Goal: Task Accomplishment & Management: Complete application form

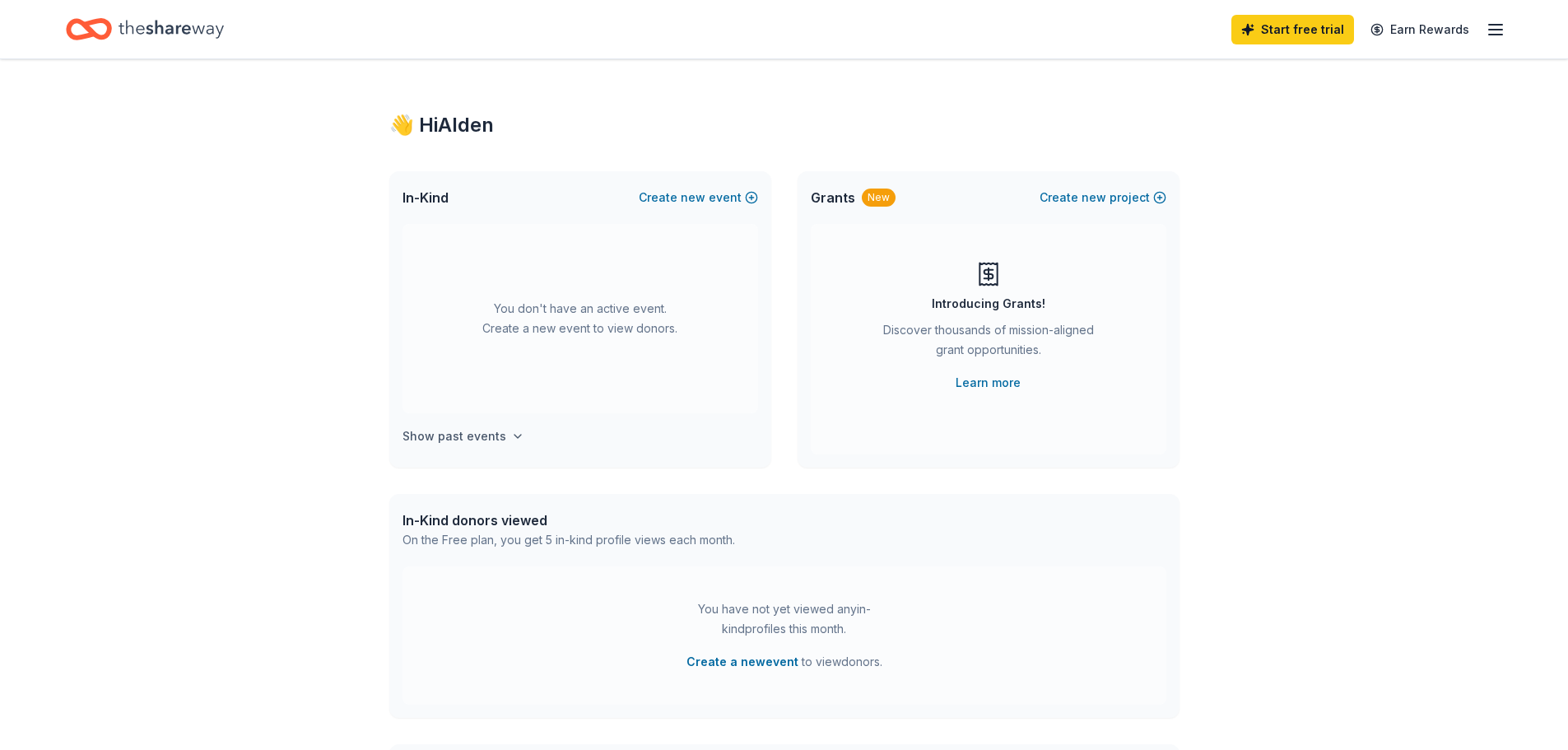
click at [496, 429] on h4 "Show past events" at bounding box center [454, 437] width 104 height 19
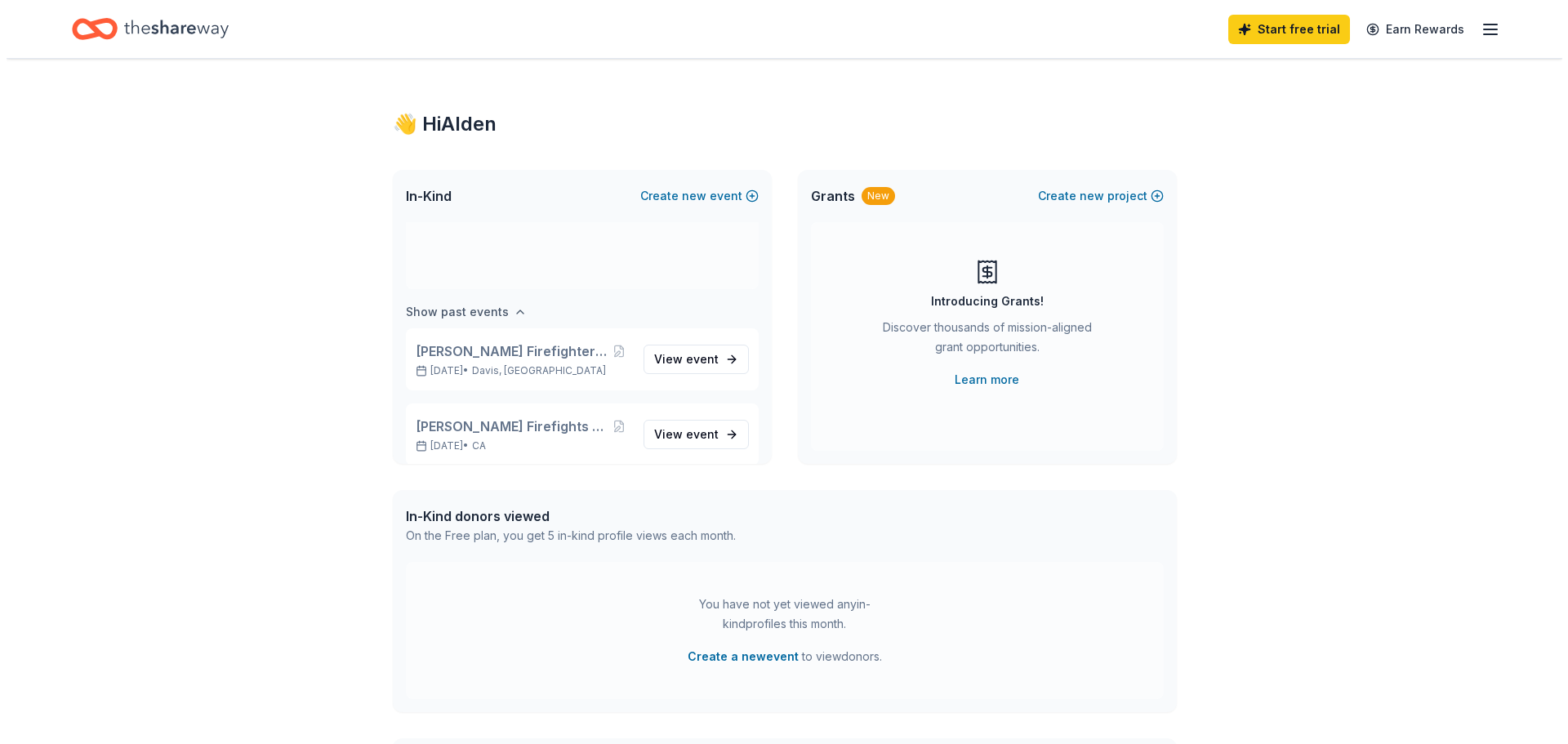
scroll to position [135, 0]
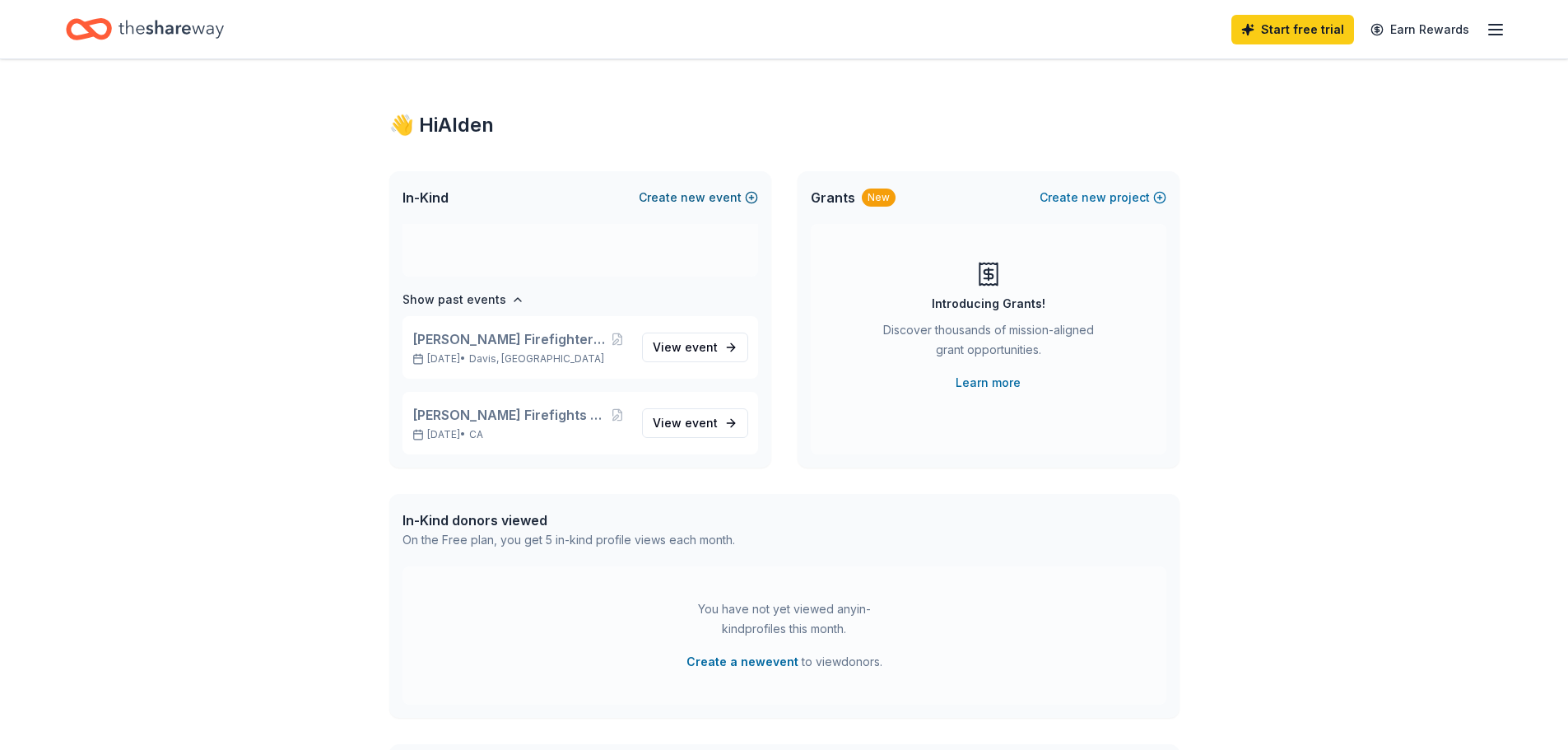
click at [714, 197] on button "Create new event" at bounding box center [698, 197] width 120 height 19
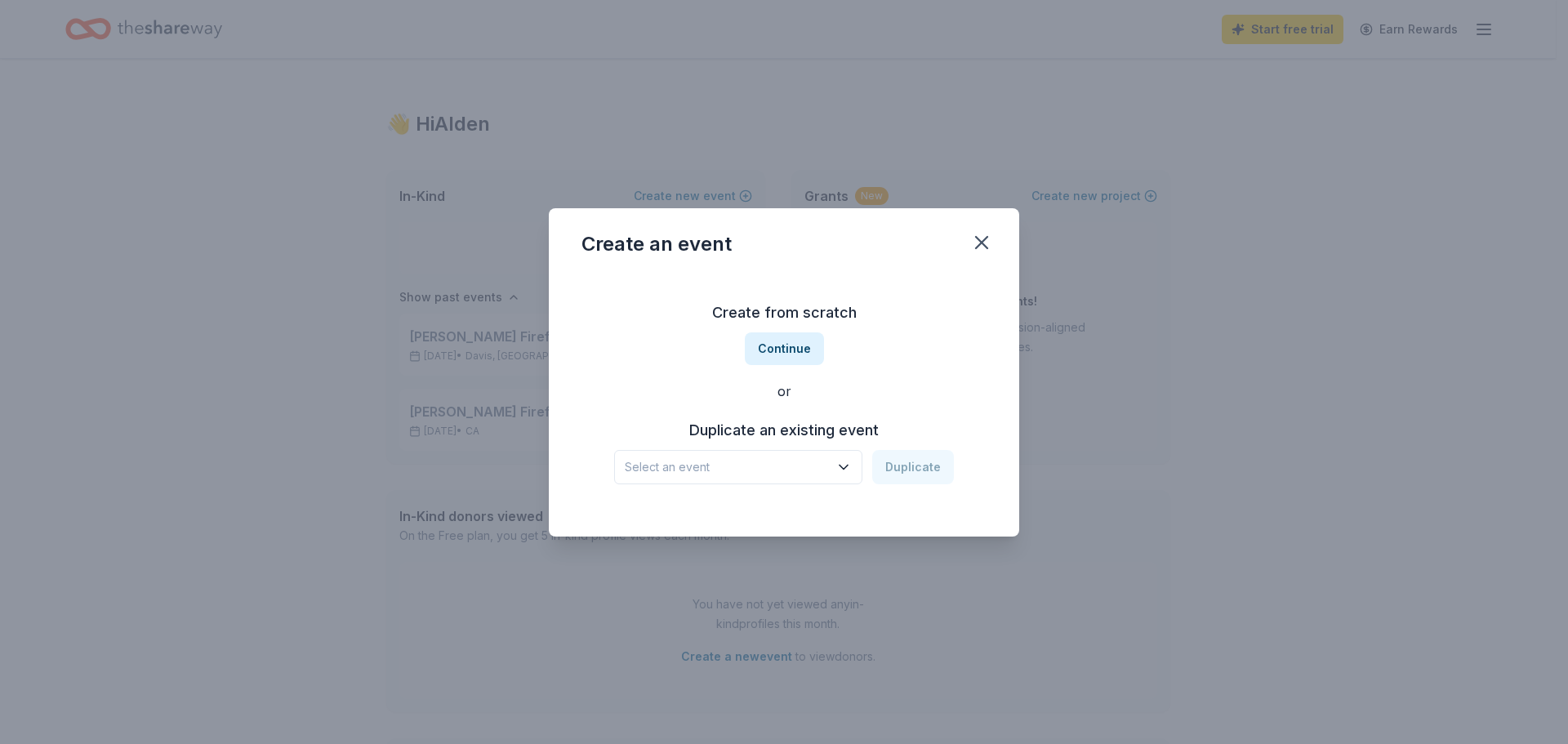
click at [840, 468] on icon "button" at bounding box center [843, 466] width 17 height 17
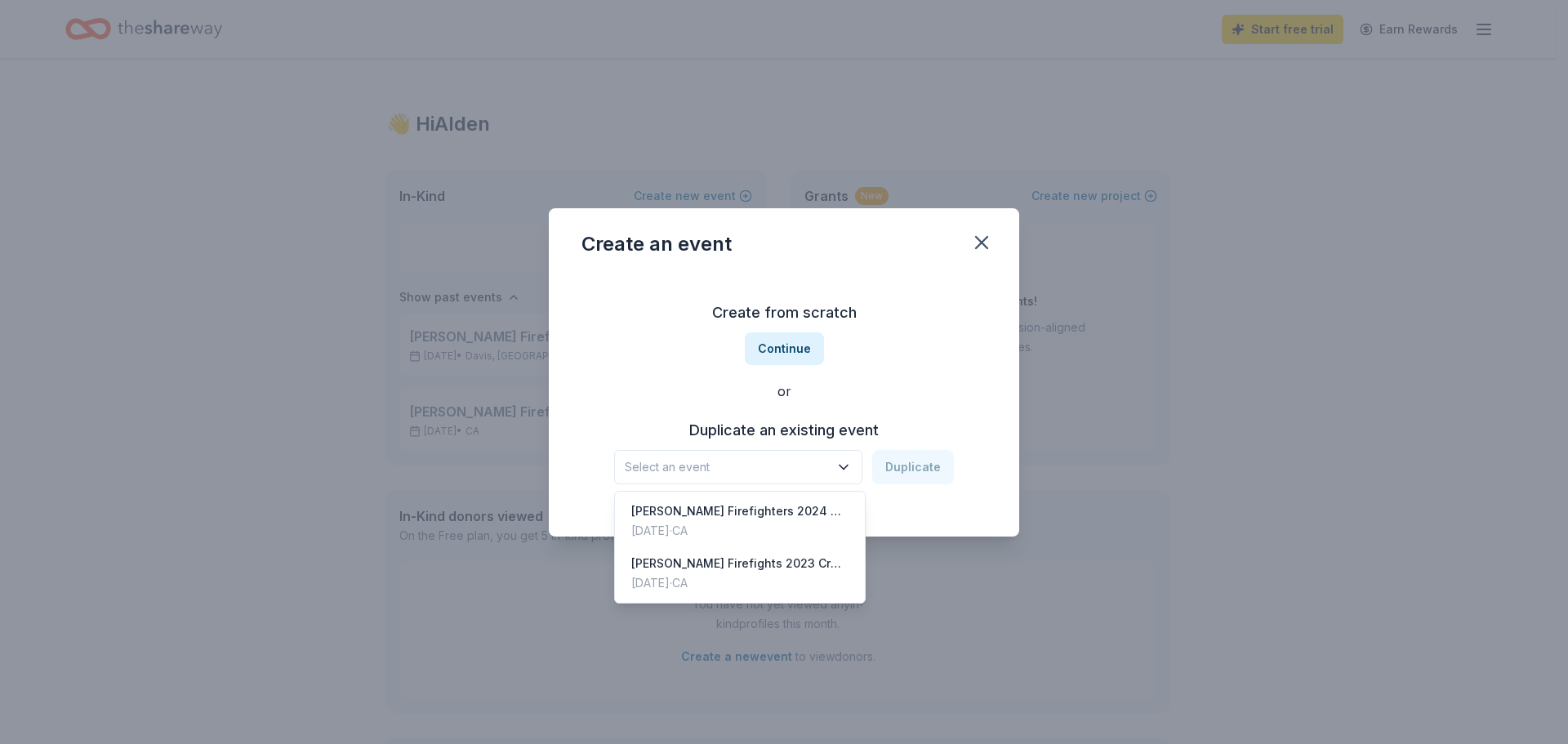
click at [840, 468] on icon "button" at bounding box center [843, 466] width 17 height 17
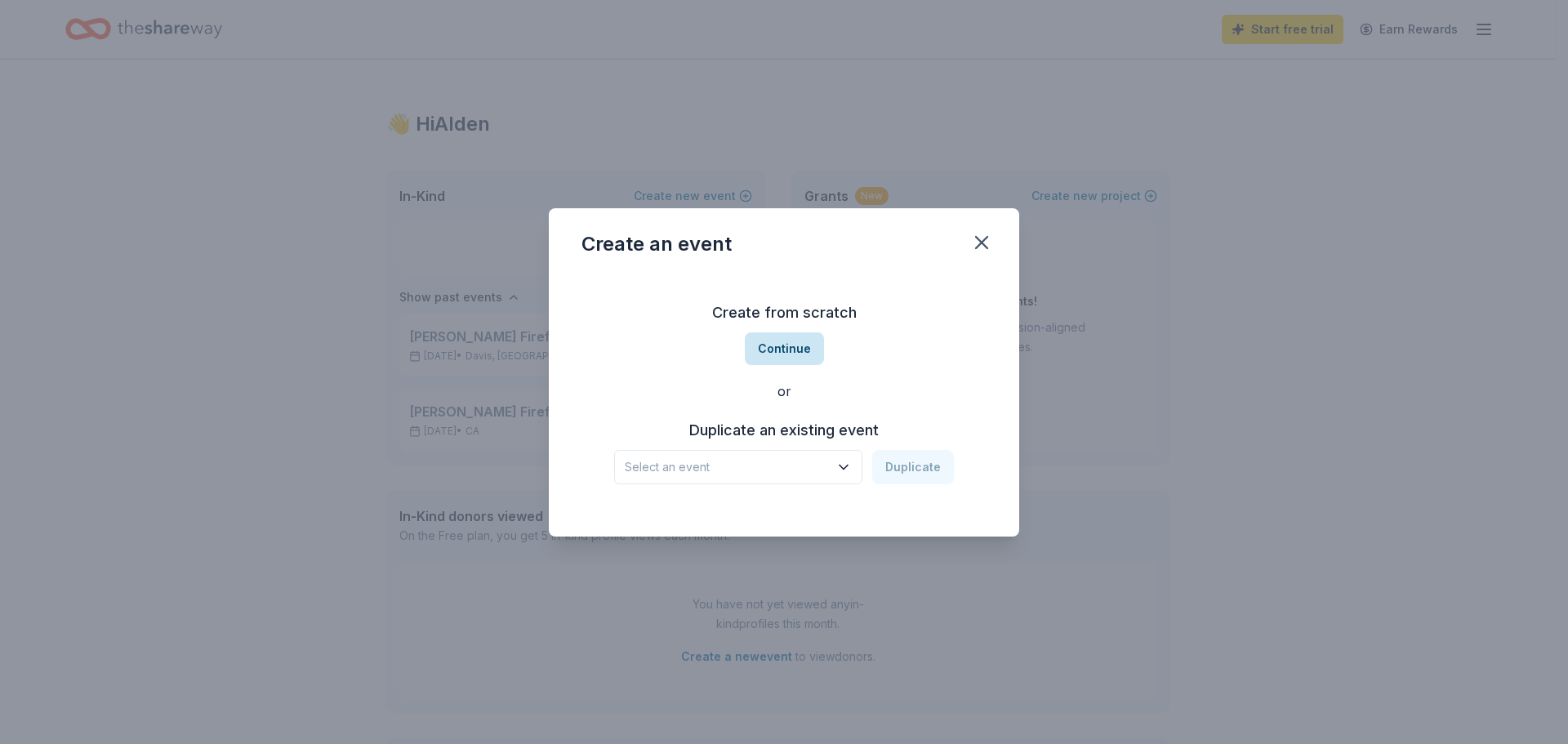
click at [776, 348] on button "Continue" at bounding box center [784, 348] width 79 height 33
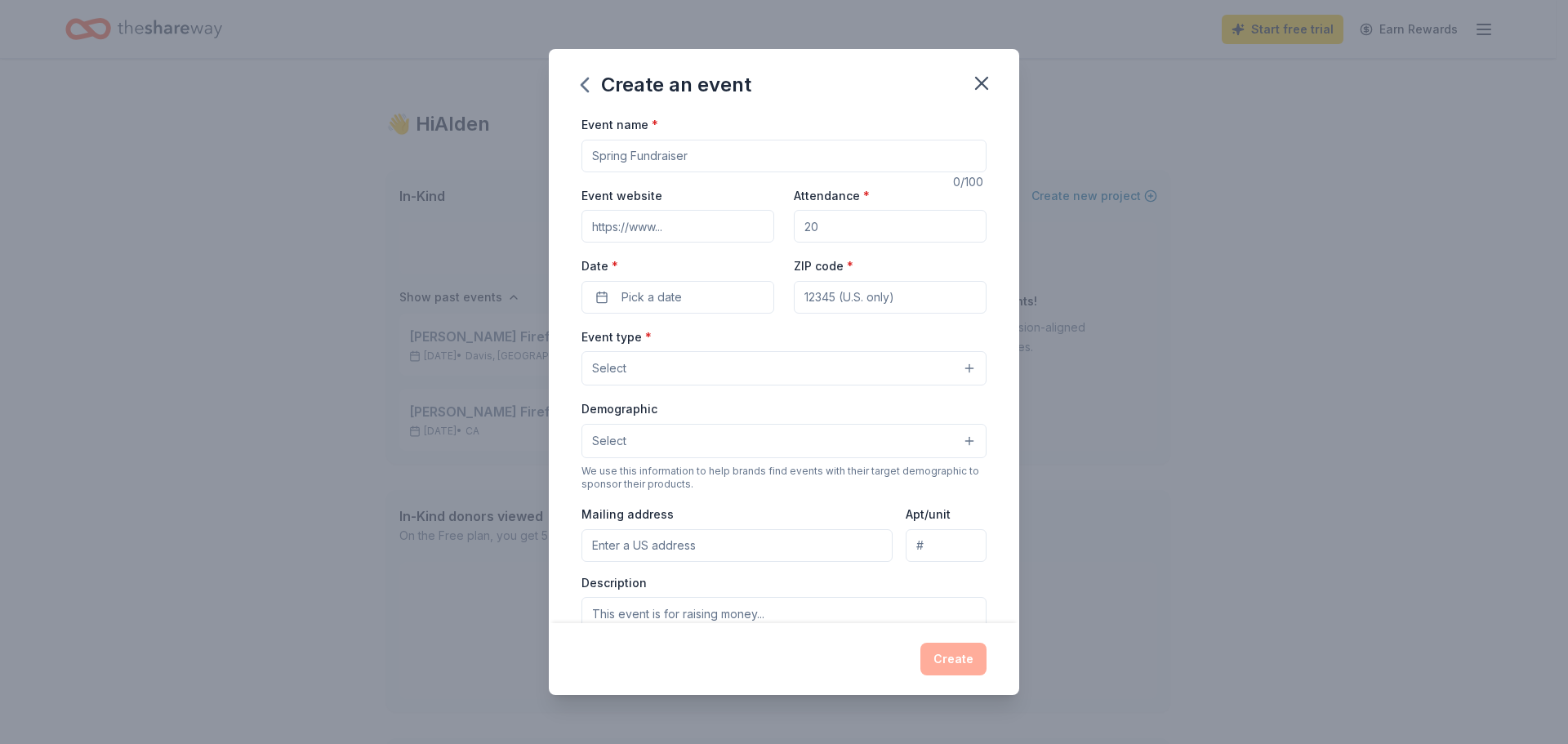
click at [653, 155] on input "Event name *" at bounding box center [784, 155] width 405 height 33
type input "[PERSON_NAME] Firefighters Local 3494 Crab Feed Benefiting Thriving Pink 2026"
click at [719, 224] on input "Event website" at bounding box center [677, 226] width 192 height 33
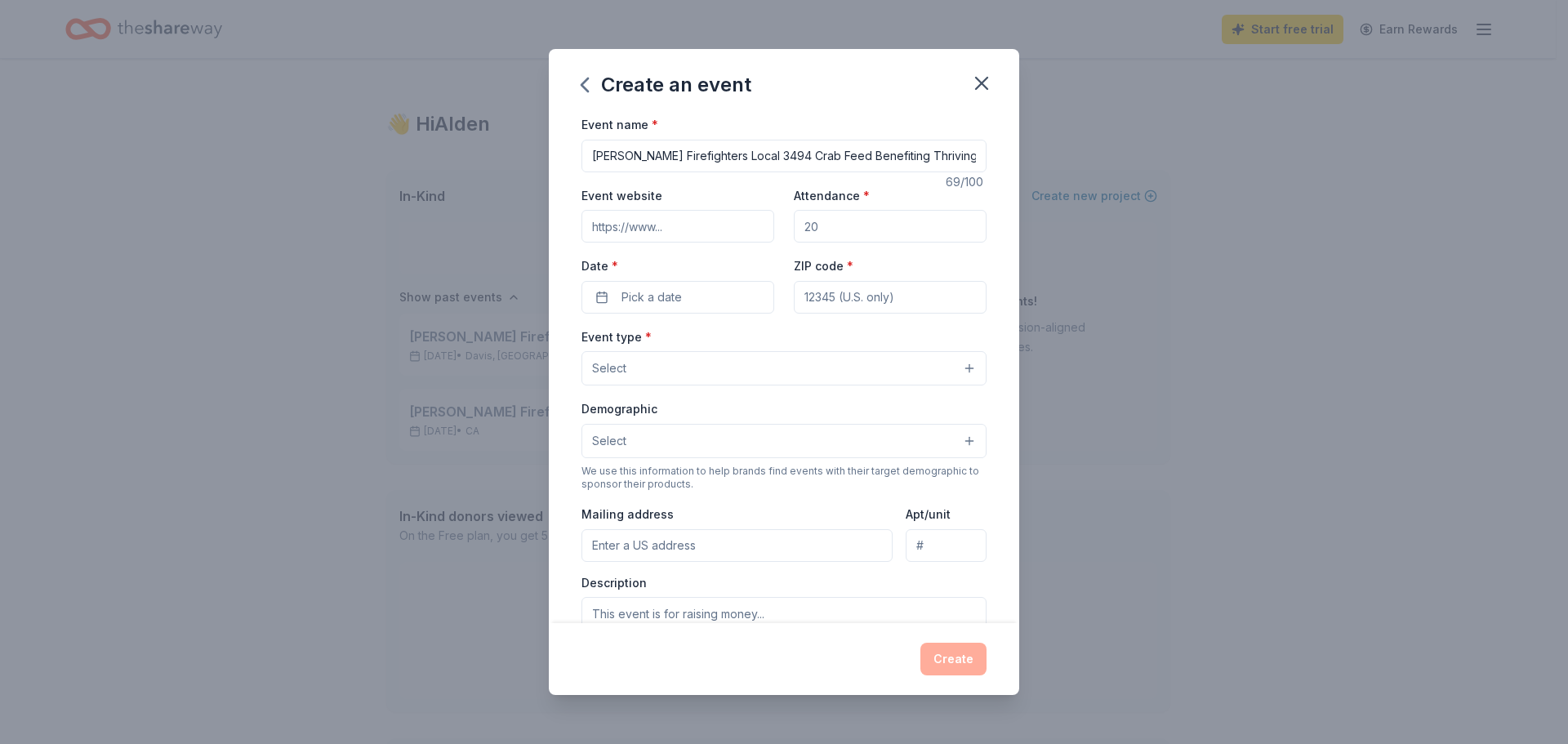
type input "https://www.thrivingpink.org/"
click at [825, 223] on input "Attendance *" at bounding box center [890, 226] width 192 height 33
type input "300"
click at [705, 291] on button "Pick a date" at bounding box center [677, 297] width 192 height 33
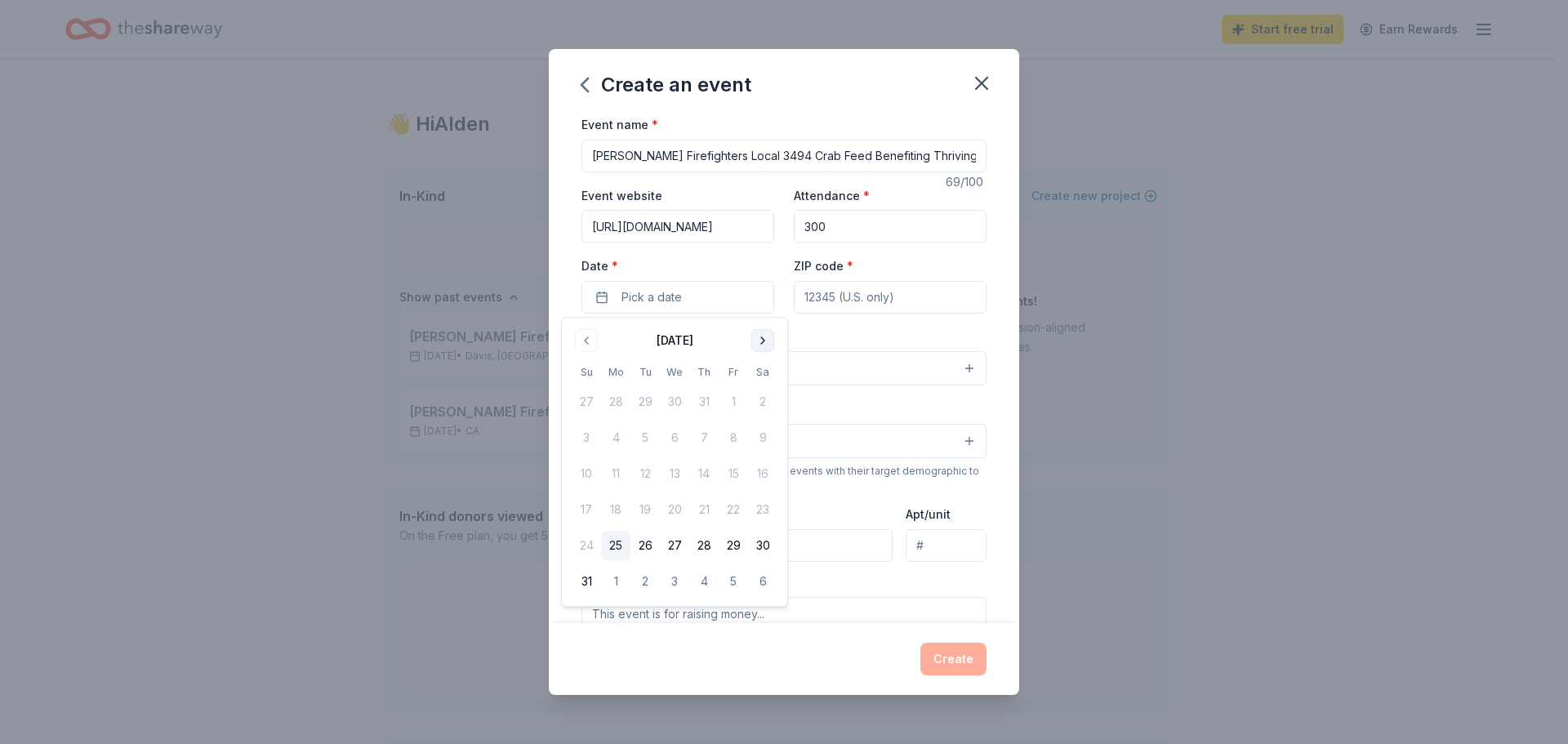
click at [771, 336] on button "Go to next month" at bounding box center [762, 341] width 23 height 23
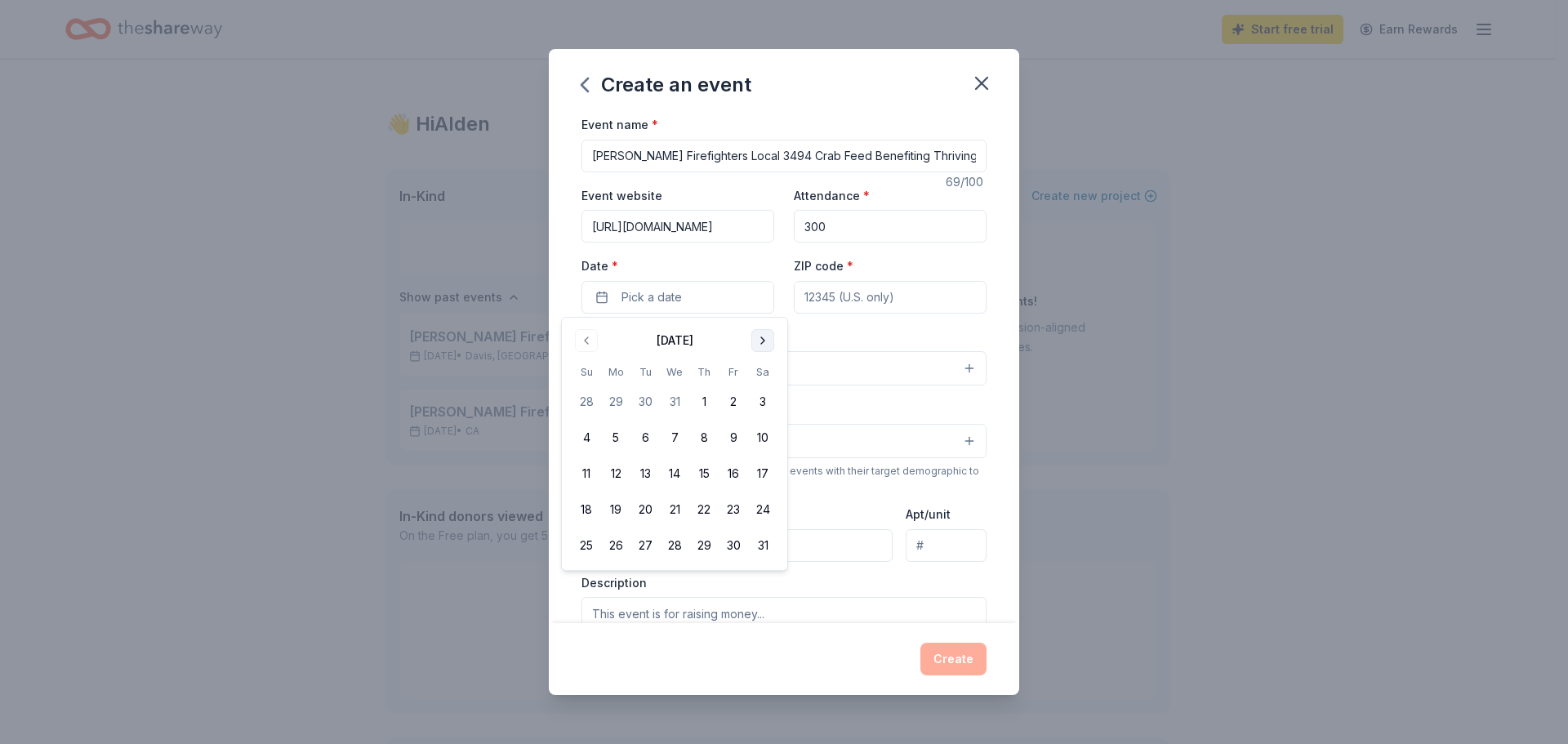
click at [771, 336] on button "Go to next month" at bounding box center [762, 341] width 23 height 23
click at [583, 339] on button "Go to previous month" at bounding box center [586, 341] width 23 height 23
click at [753, 539] on button "31" at bounding box center [762, 545] width 29 height 29
click at [858, 296] on input "ZIP code *" at bounding box center [890, 297] width 192 height 33
type input "95616"
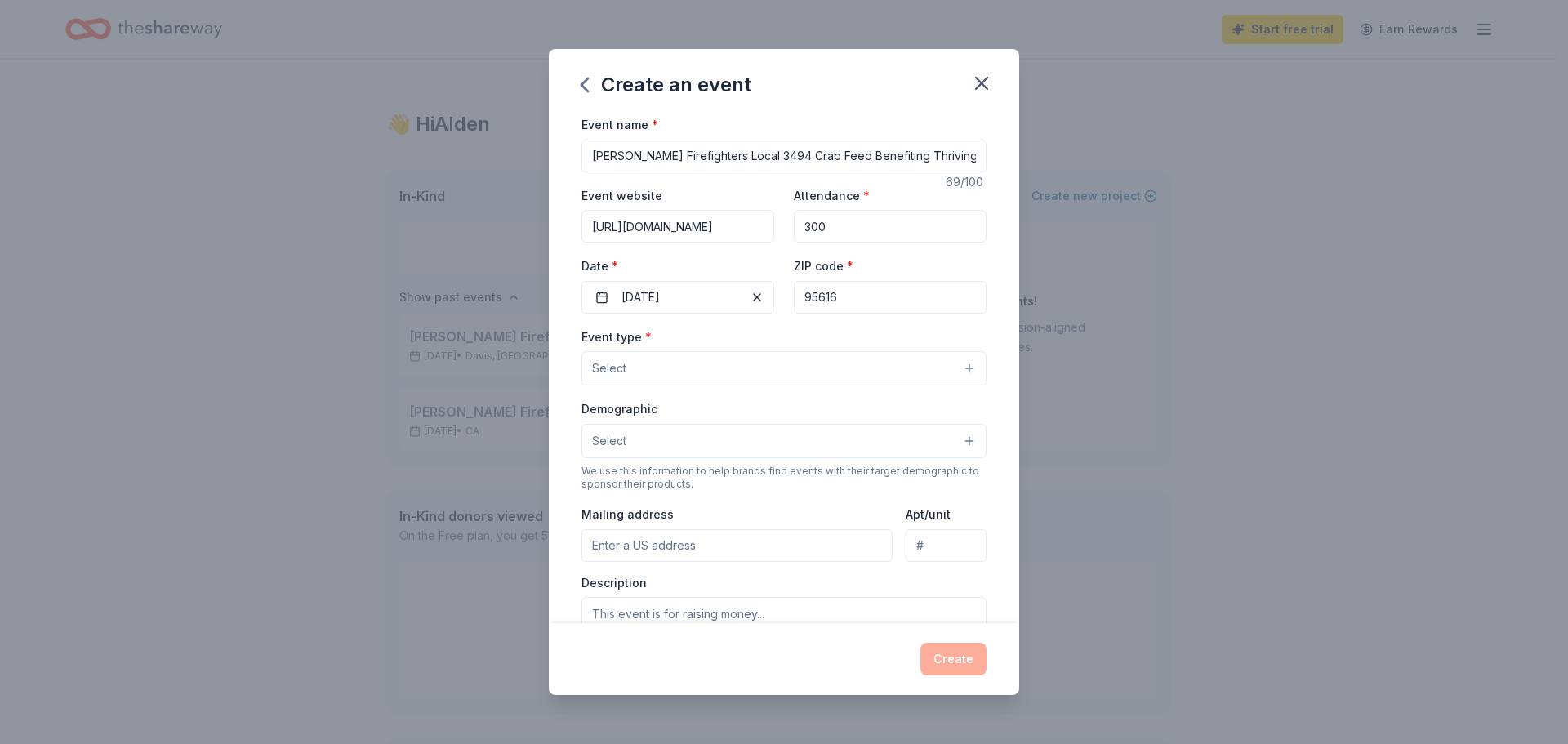
type input "519 Hudson Court"
click at [690, 368] on button "Select" at bounding box center [784, 368] width 405 height 34
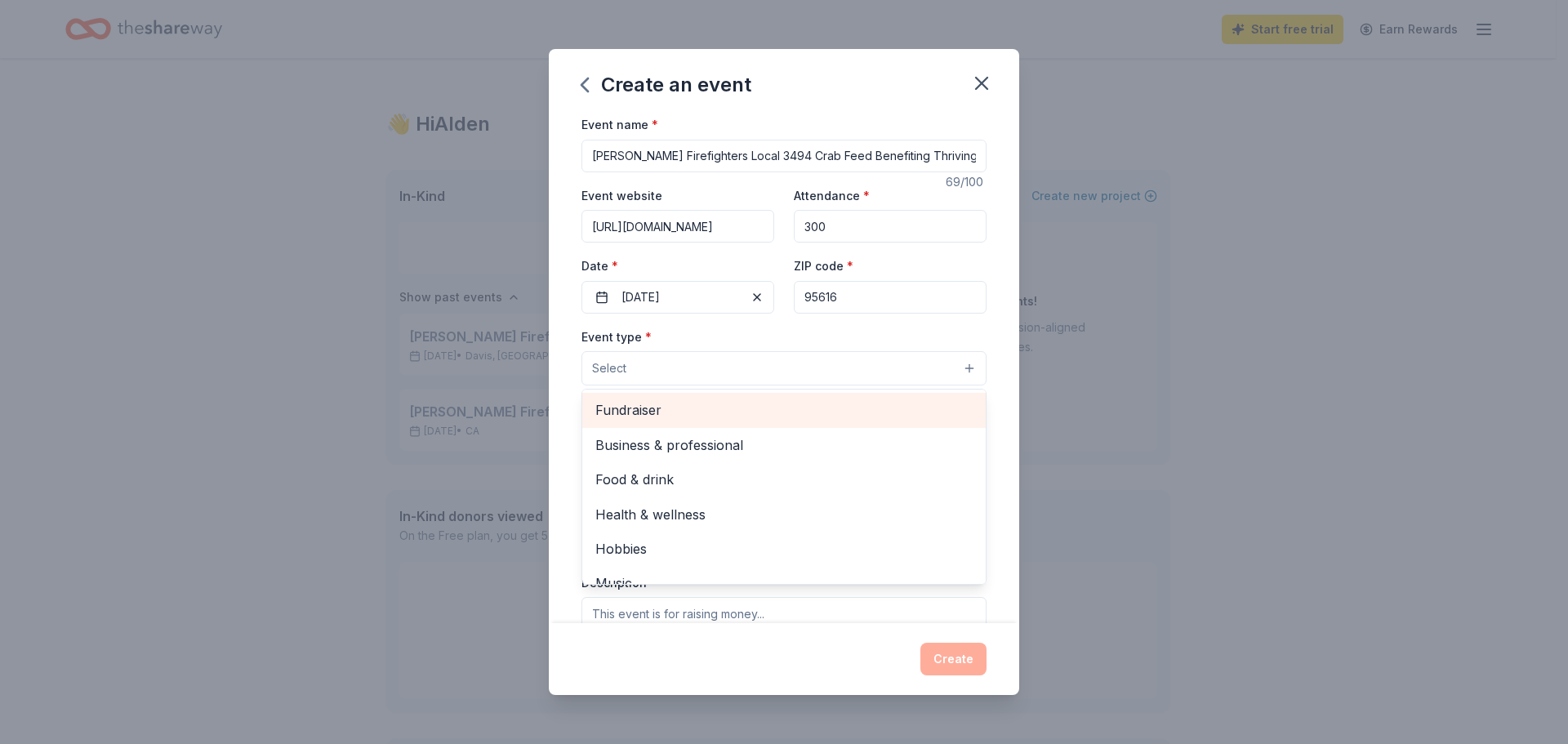
click at [666, 401] on span "Fundraiser" at bounding box center [784, 410] width 377 height 21
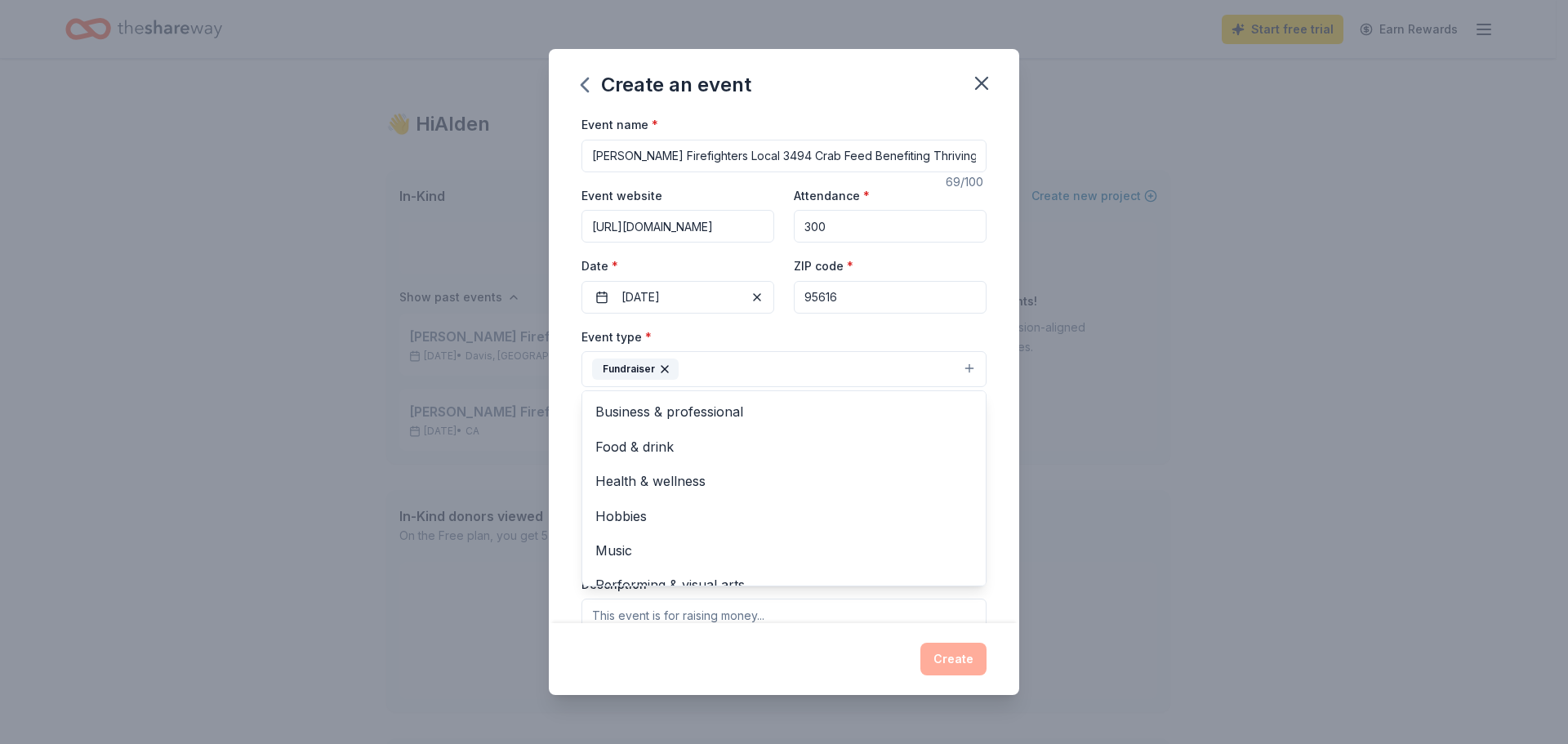
scroll to position [83, 0]
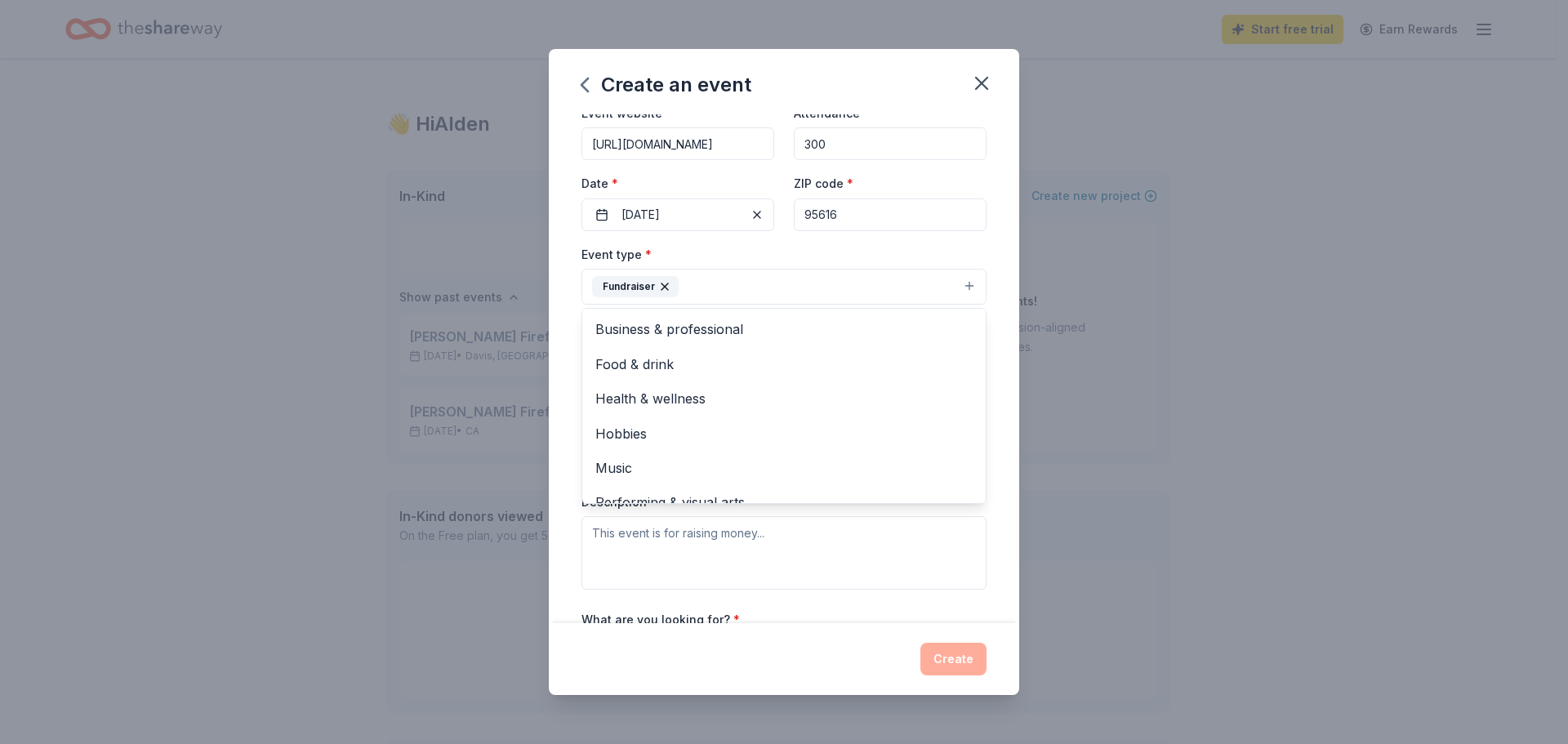
click at [989, 459] on div "Event name * Davis Firefighters Local 3494 Crab Feed Benefiting Thriving Pink 2…" at bounding box center [784, 368] width 470 height 509
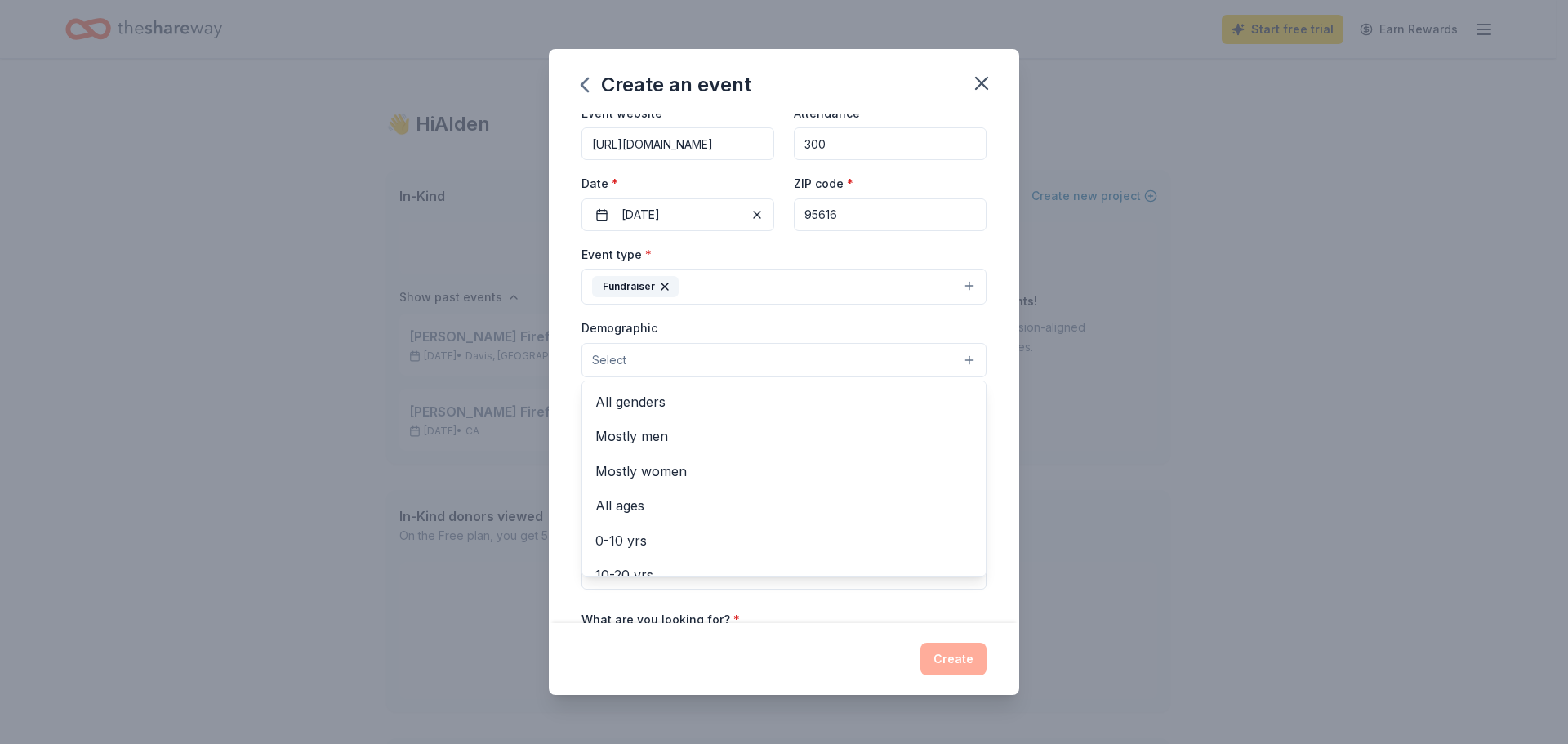
click at [689, 359] on button "Select" at bounding box center [784, 359] width 405 height 34
click at [651, 394] on span "All genders" at bounding box center [784, 401] width 377 height 21
drag, startPoint x: 995, startPoint y: 421, endPoint x: 992, endPoint y: 464, distance: 43.1
click at [992, 464] on div "Event name * Davis Firefighters Local 3494 Crab Feed Benefiting Thriving Pink 2…" at bounding box center [784, 368] width 470 height 509
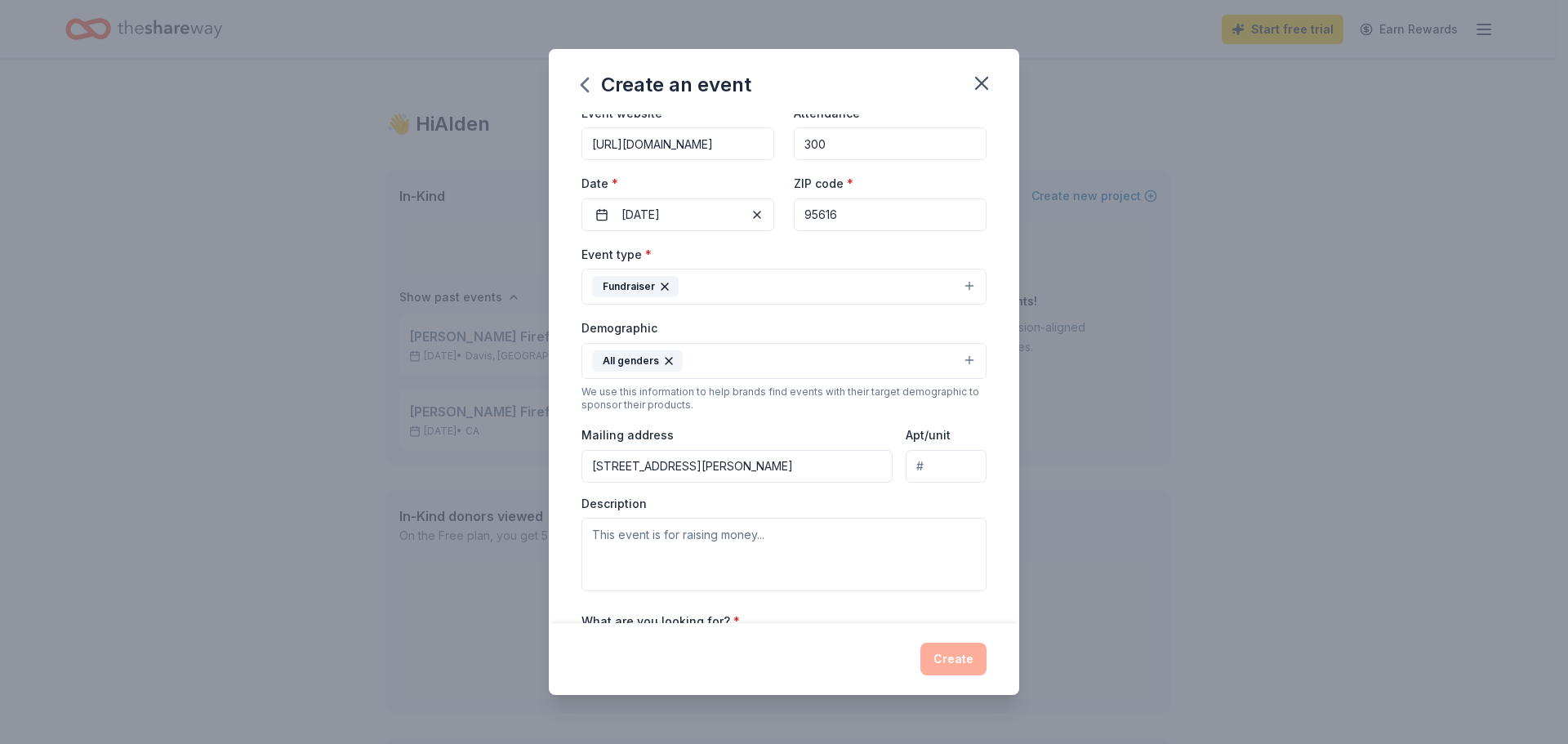
click at [736, 467] on input "519 Hudson Court" at bounding box center [737, 466] width 311 height 33
type input "P.O. Box 72314, Davis, CA 95617"
click at [654, 541] on textarea at bounding box center [784, 554] width 405 height 74
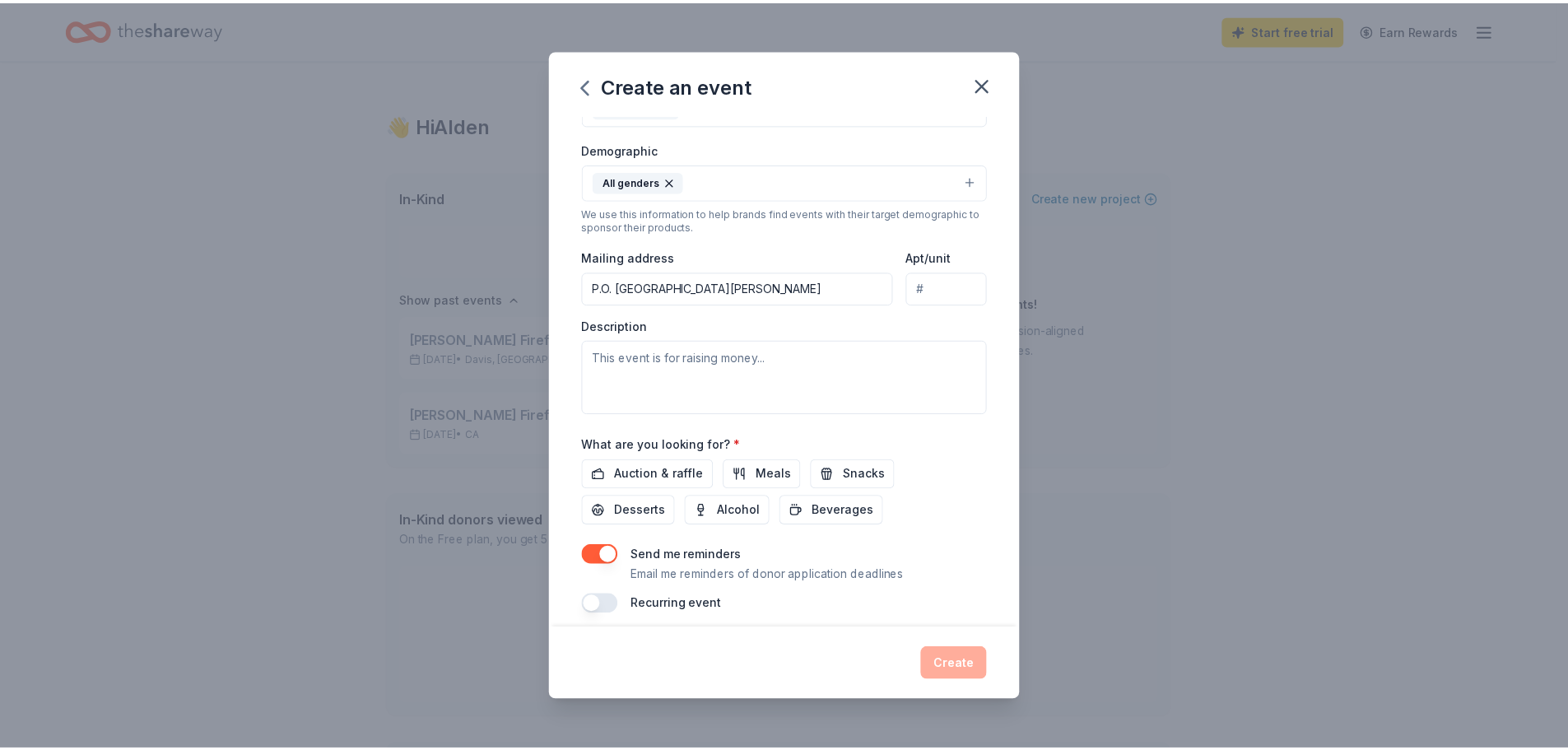
scroll to position [277, 0]
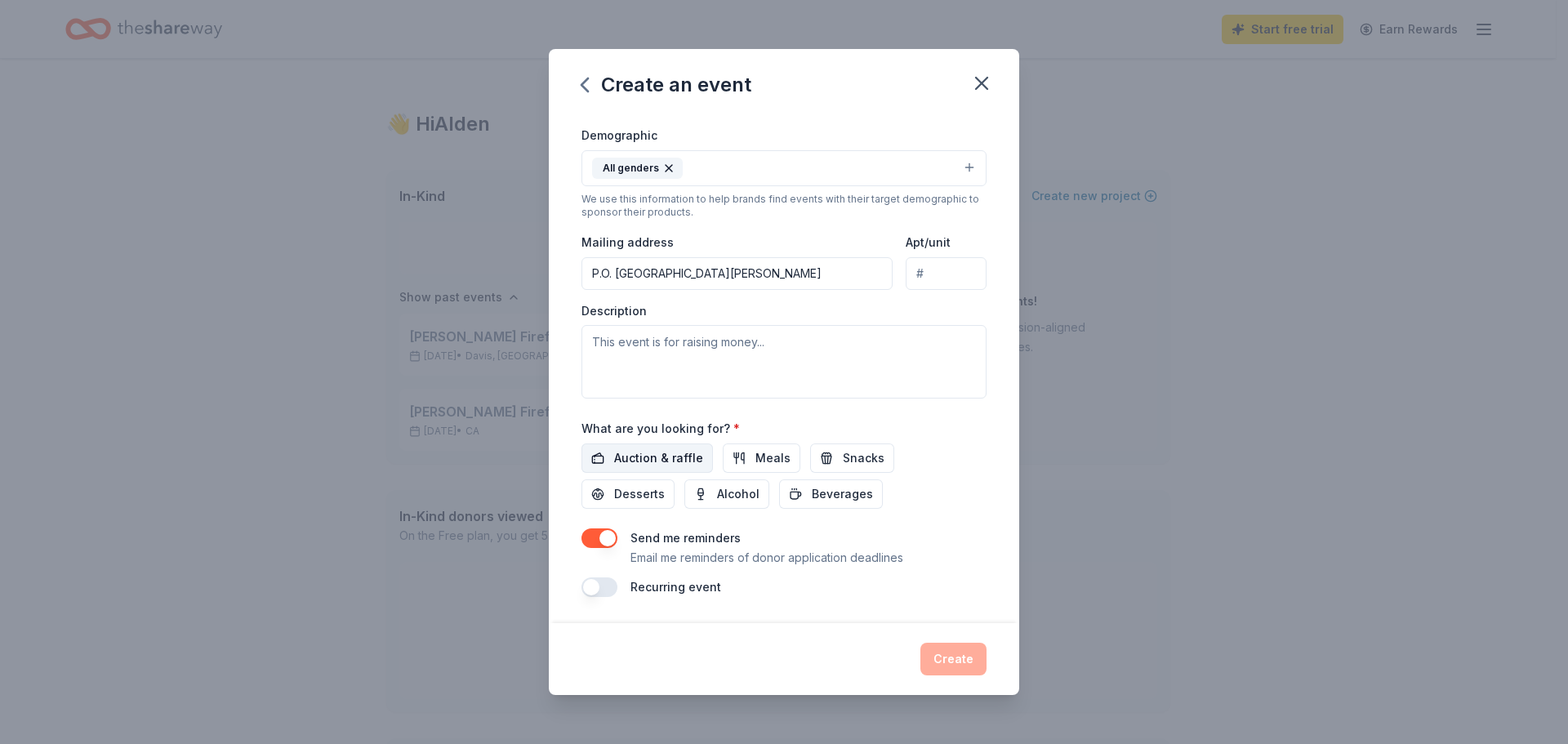
click at [643, 458] on span "Auction & raffle" at bounding box center [658, 458] width 89 height 19
click at [951, 650] on button "Create" at bounding box center [953, 659] width 66 height 33
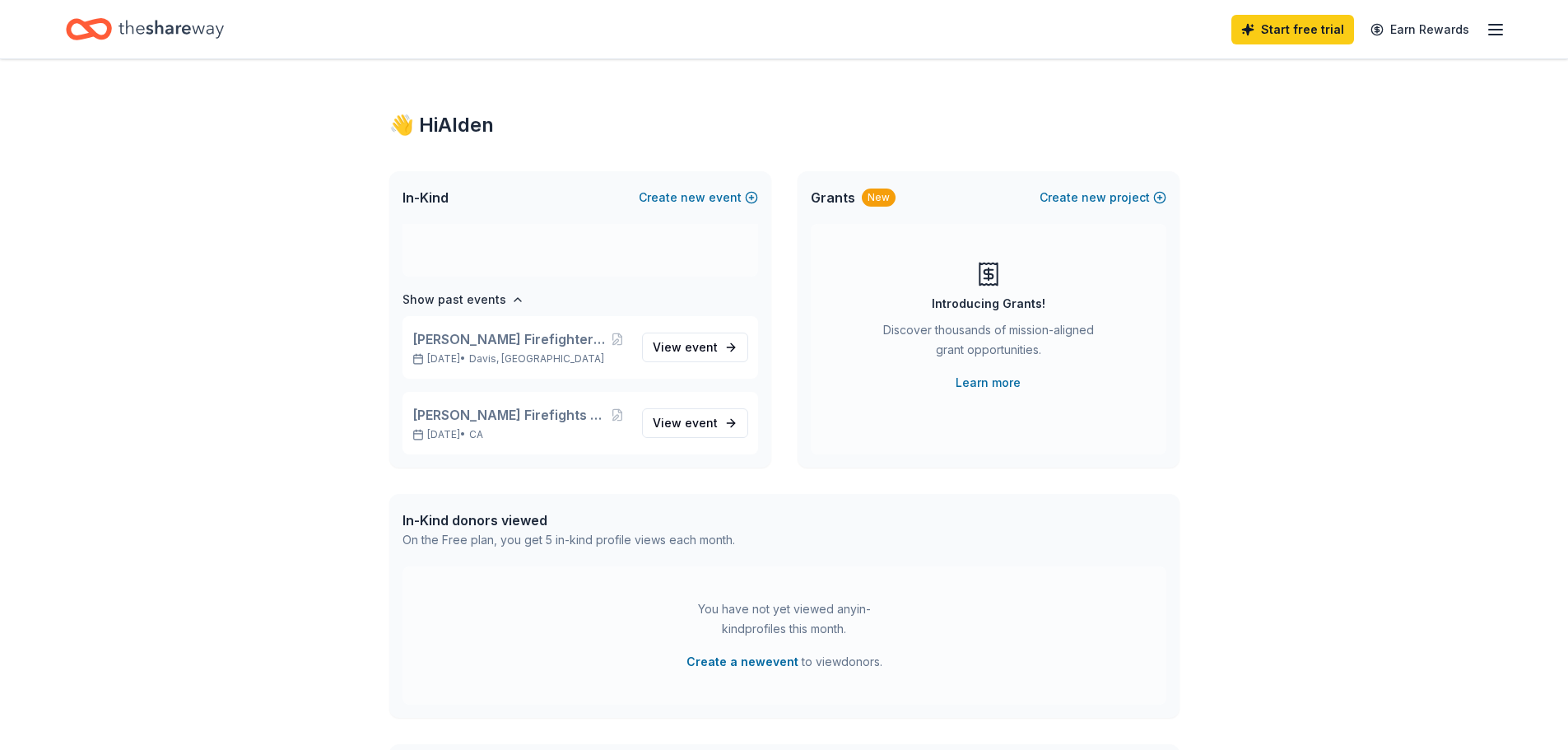
scroll to position [10, 0]
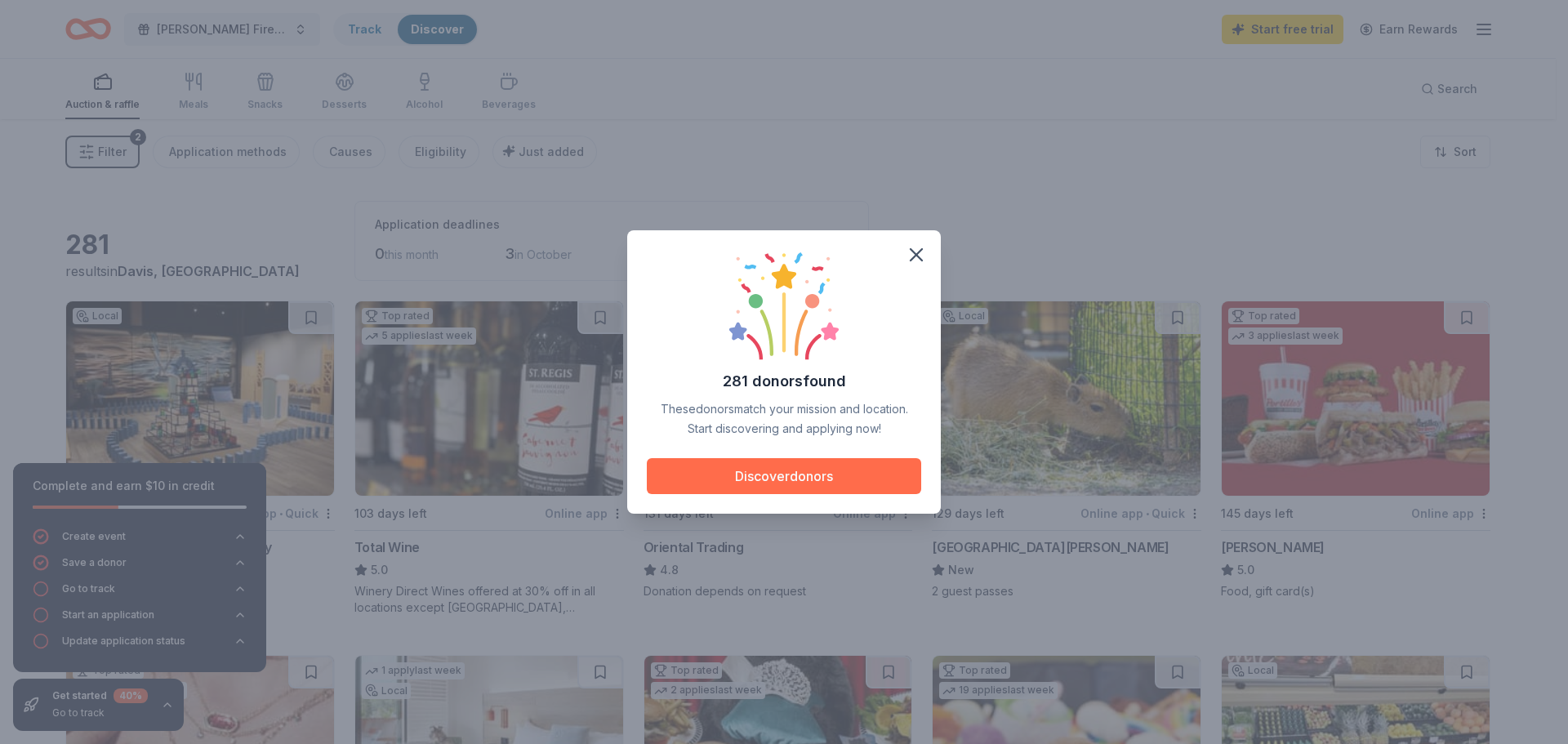
click at [824, 473] on button "Discover donors" at bounding box center [784, 475] width 274 height 36
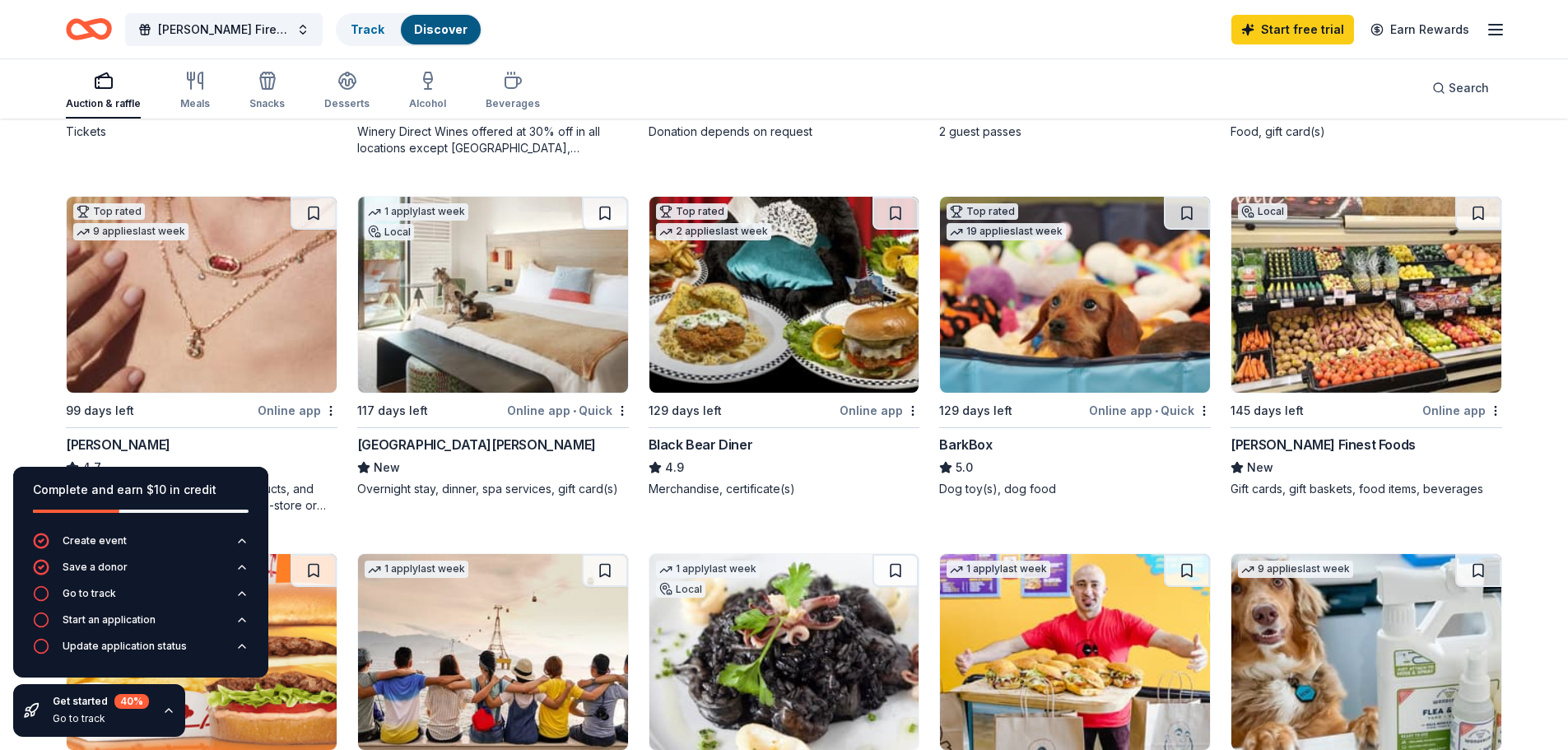
scroll to position [443, 0]
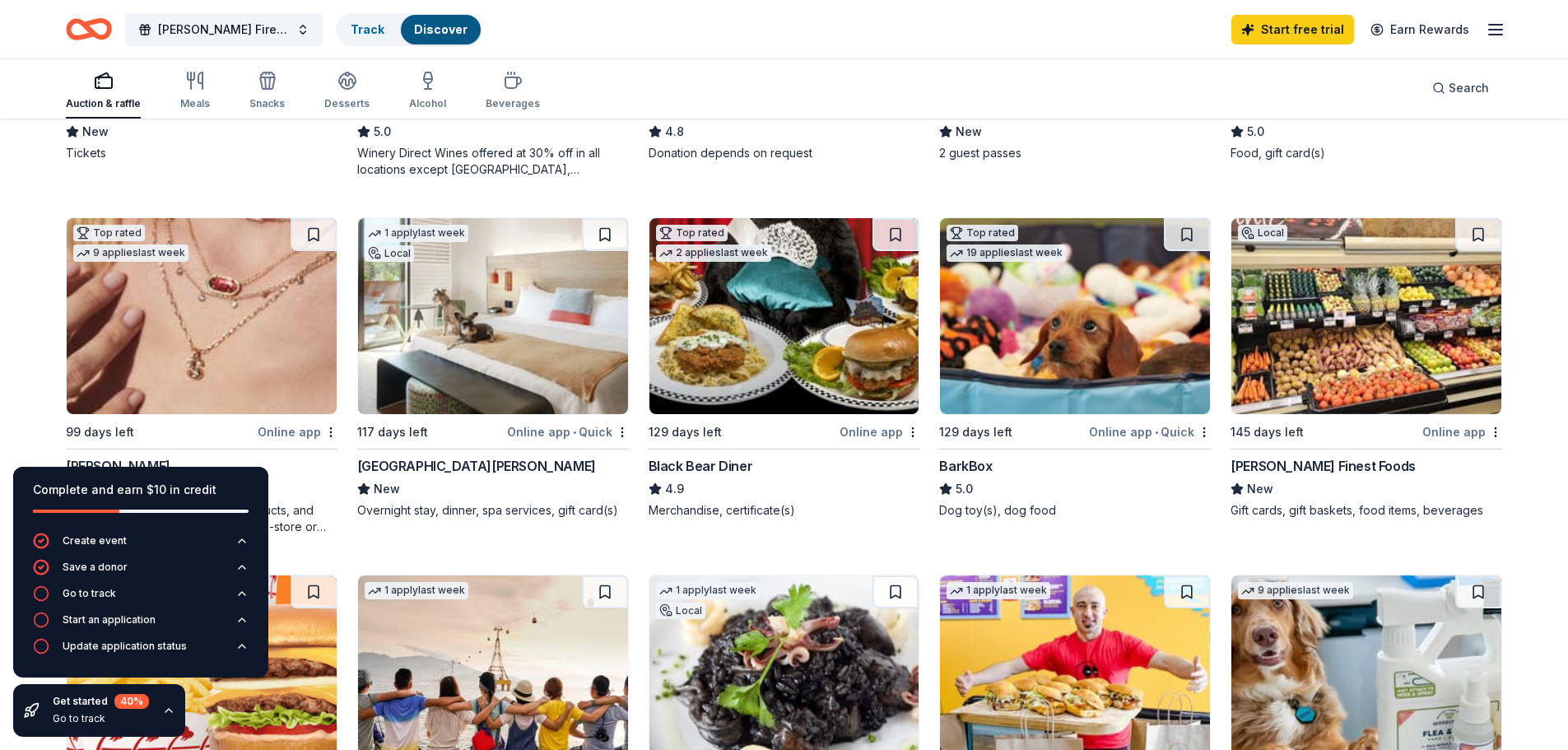
click at [290, 427] on div "Online app" at bounding box center [297, 431] width 80 height 20
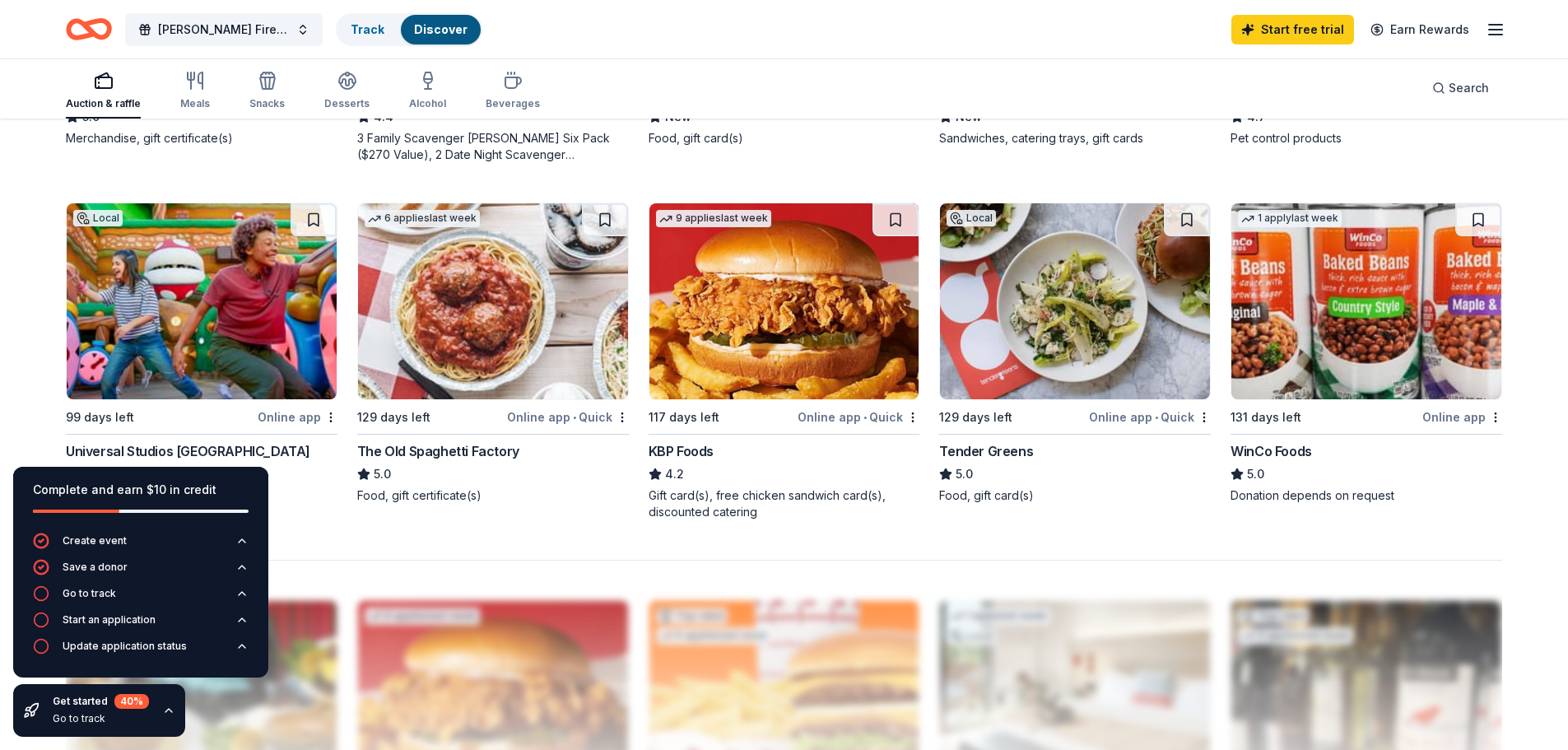
scroll to position [1280, 0]
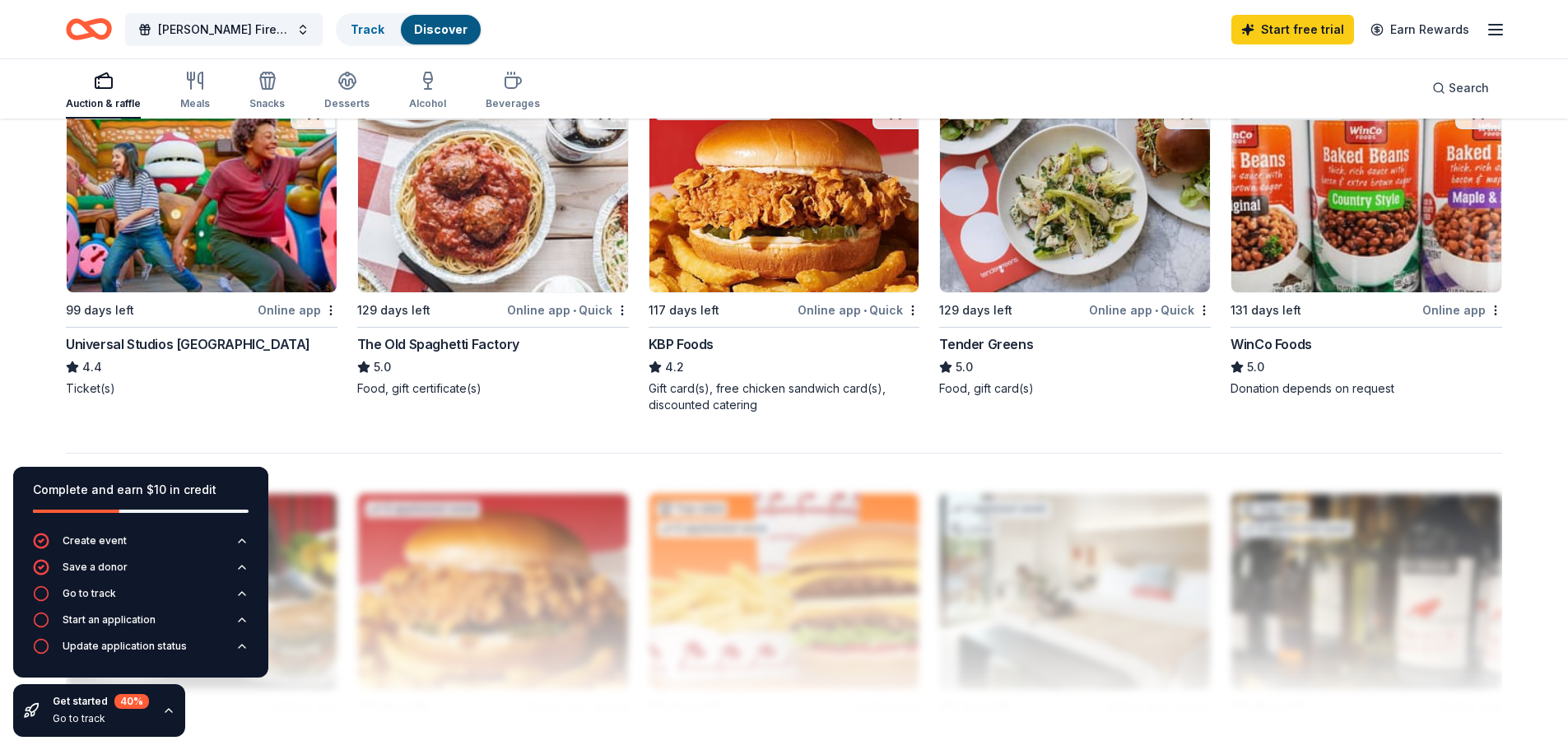
click at [217, 340] on div "Universal Studios [GEOGRAPHIC_DATA]" at bounding box center [188, 344] width 244 height 19
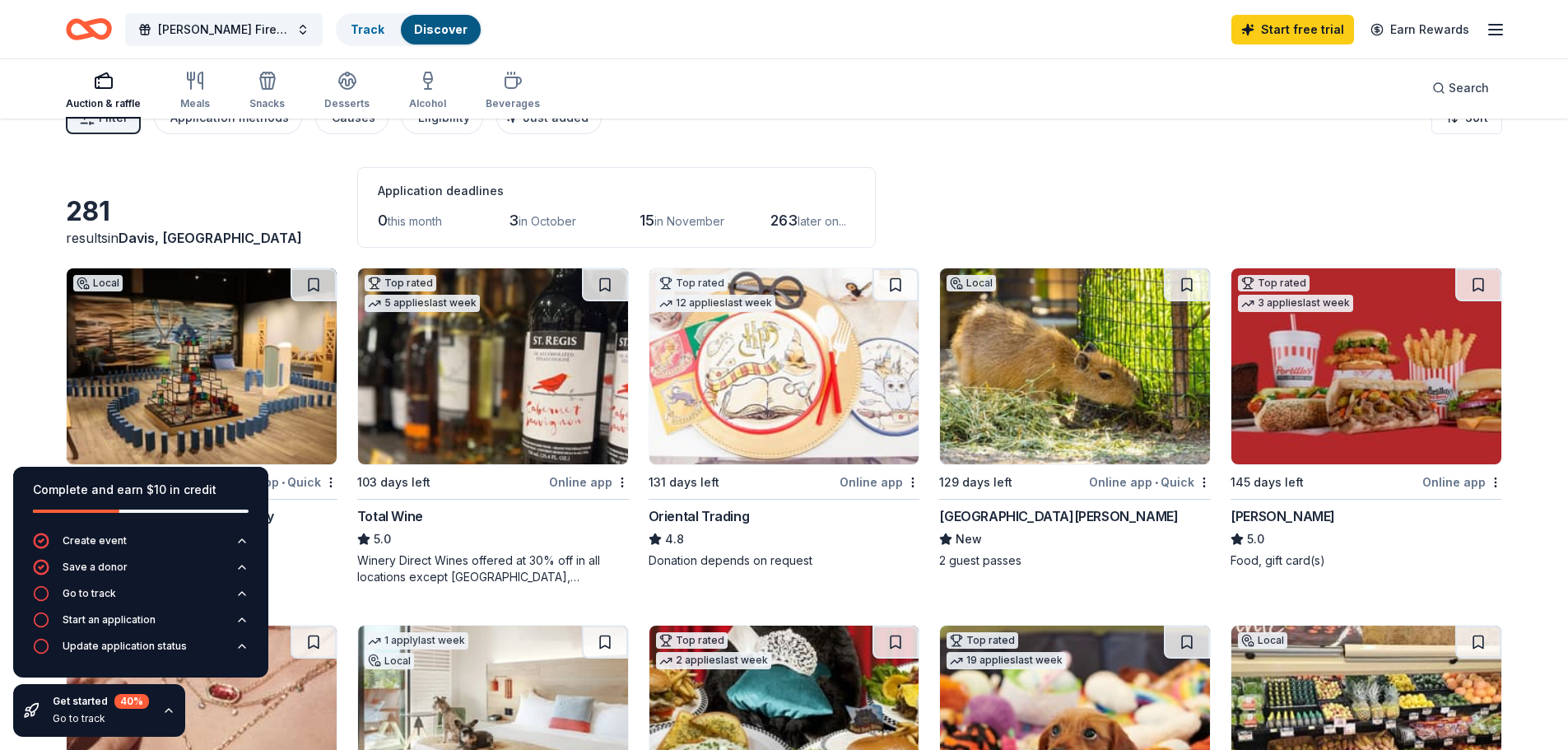
scroll to position [0, 0]
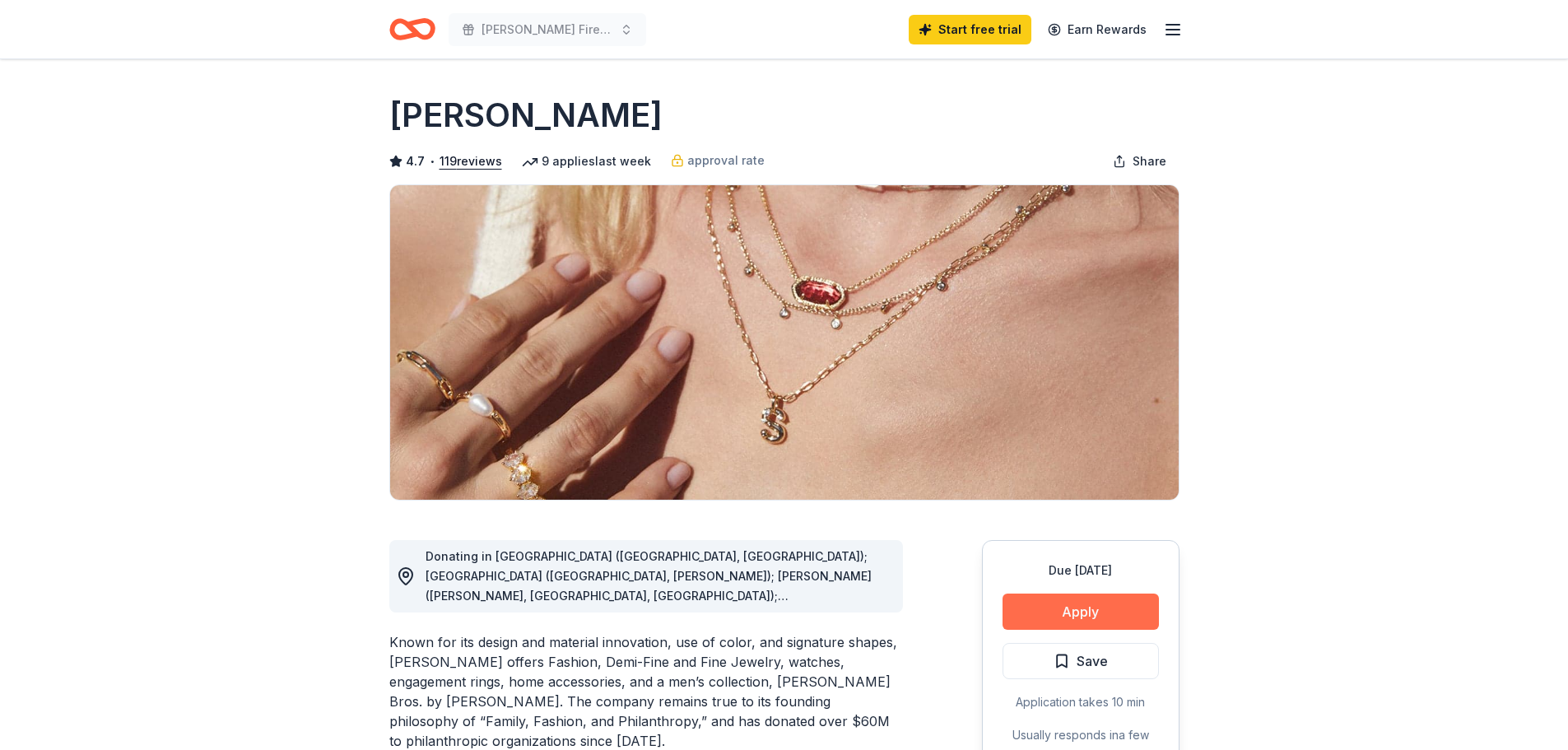
click at [1078, 609] on button "Apply" at bounding box center [1080, 611] width 157 height 36
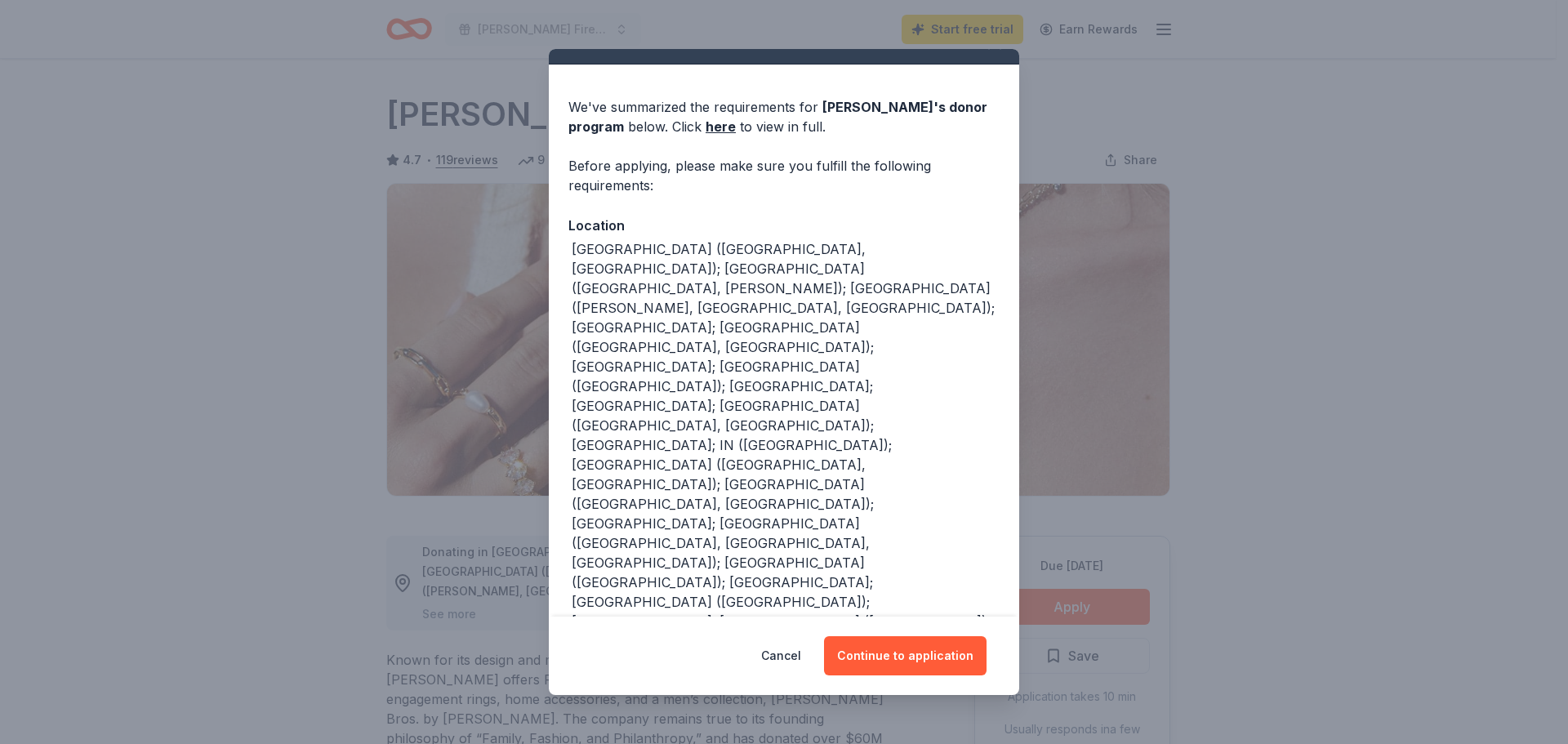
scroll to position [69, 0]
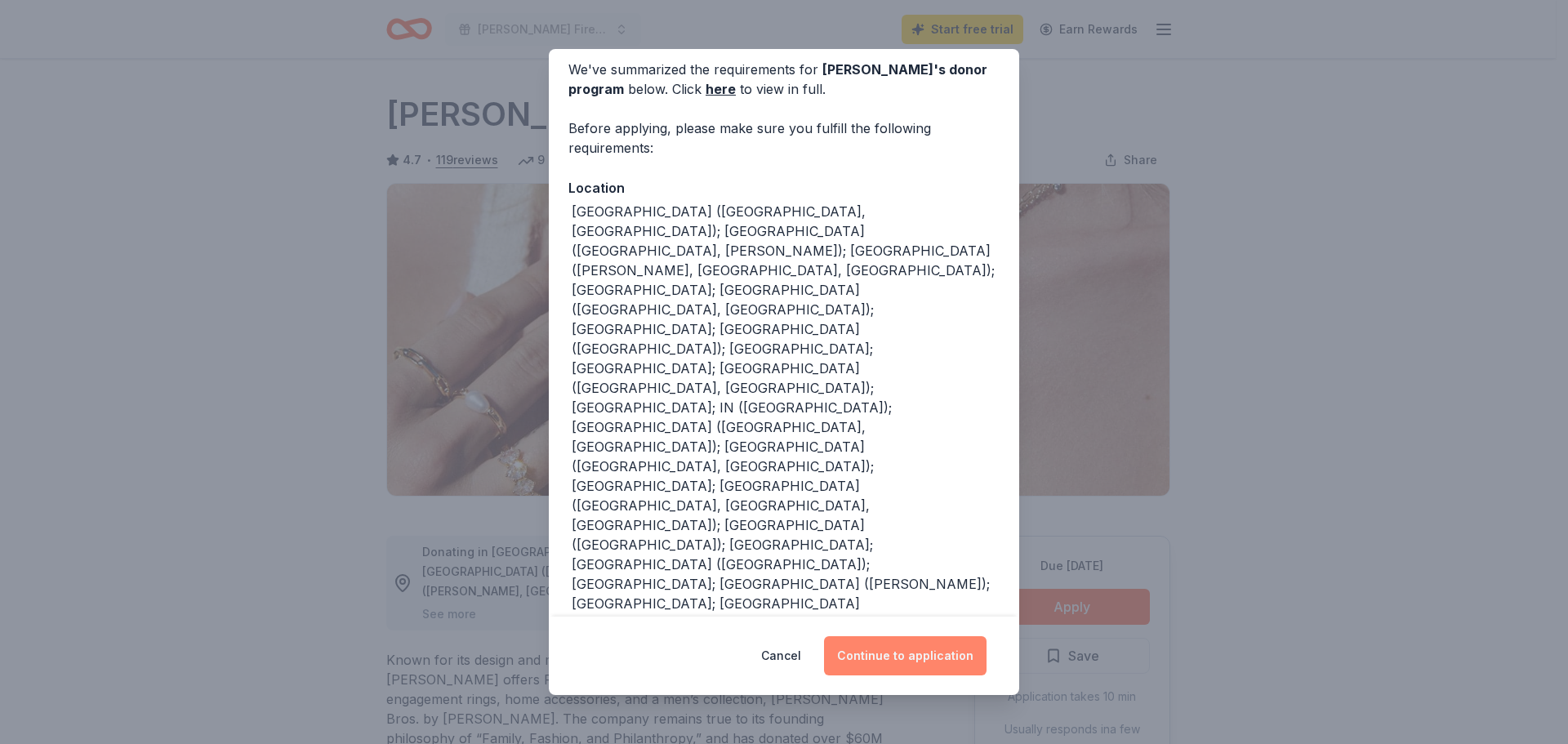
click at [915, 649] on button "Continue to application" at bounding box center [905, 655] width 163 height 40
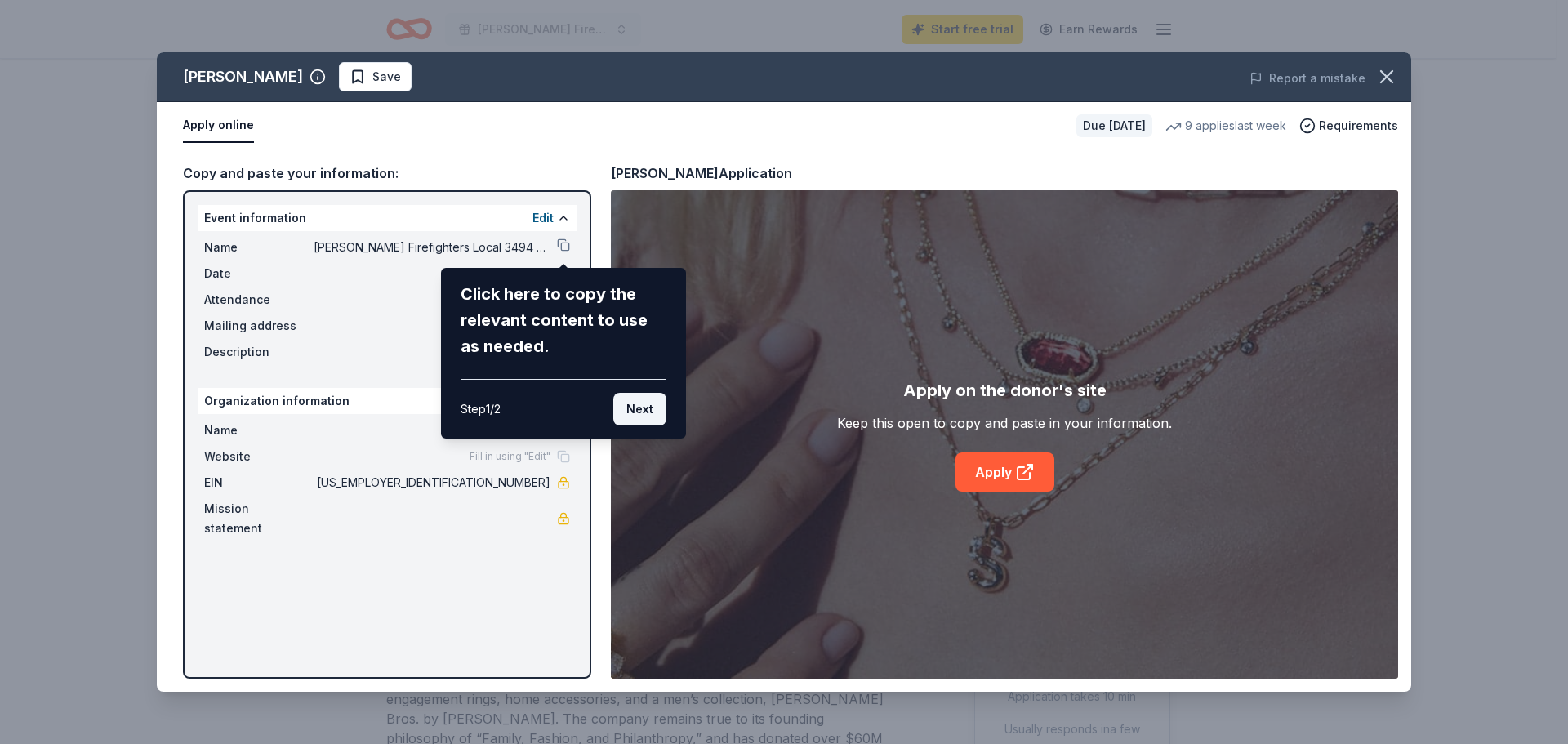
click at [646, 403] on button "Next" at bounding box center [639, 408] width 53 height 33
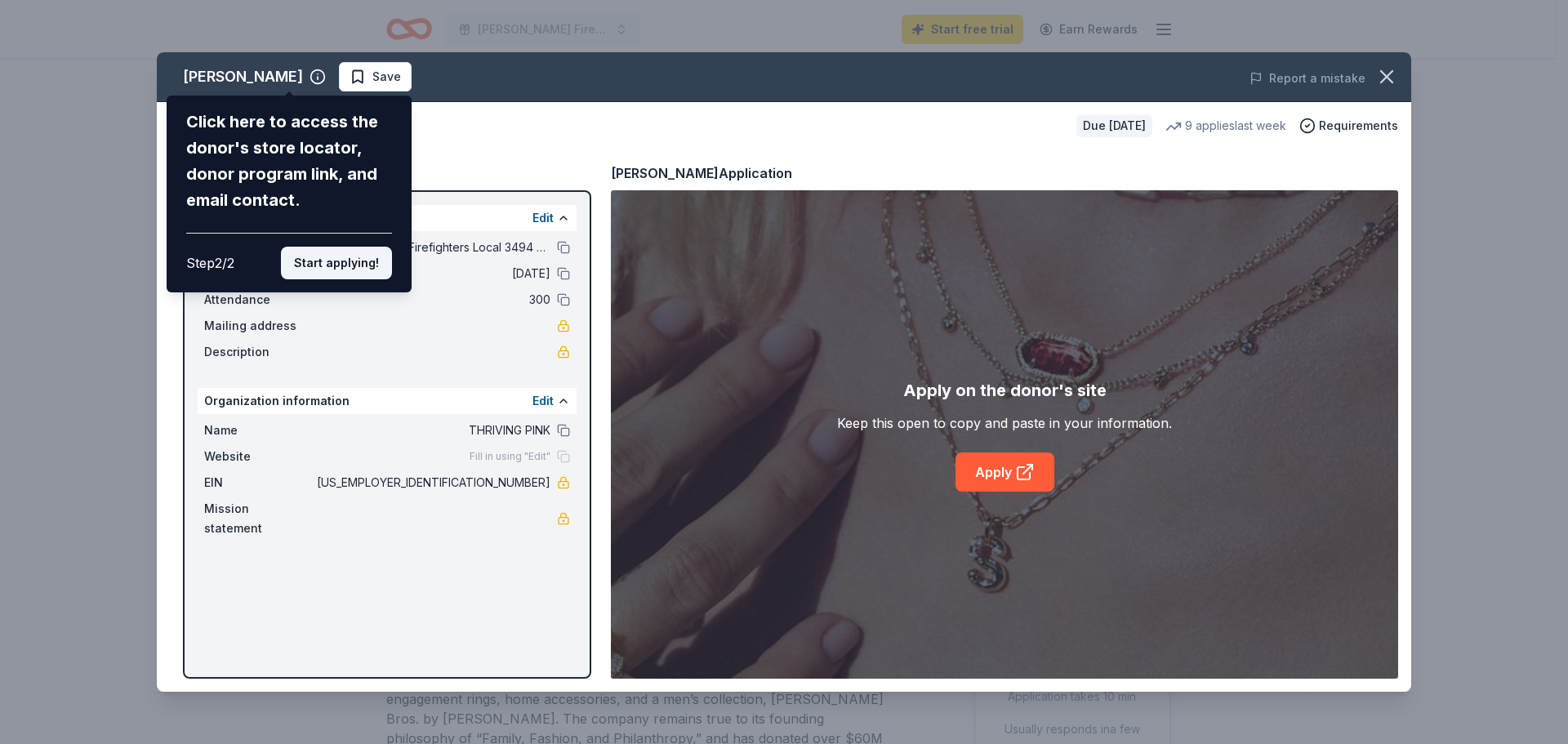
click at [346, 260] on button "Start applying!" at bounding box center [336, 263] width 111 height 33
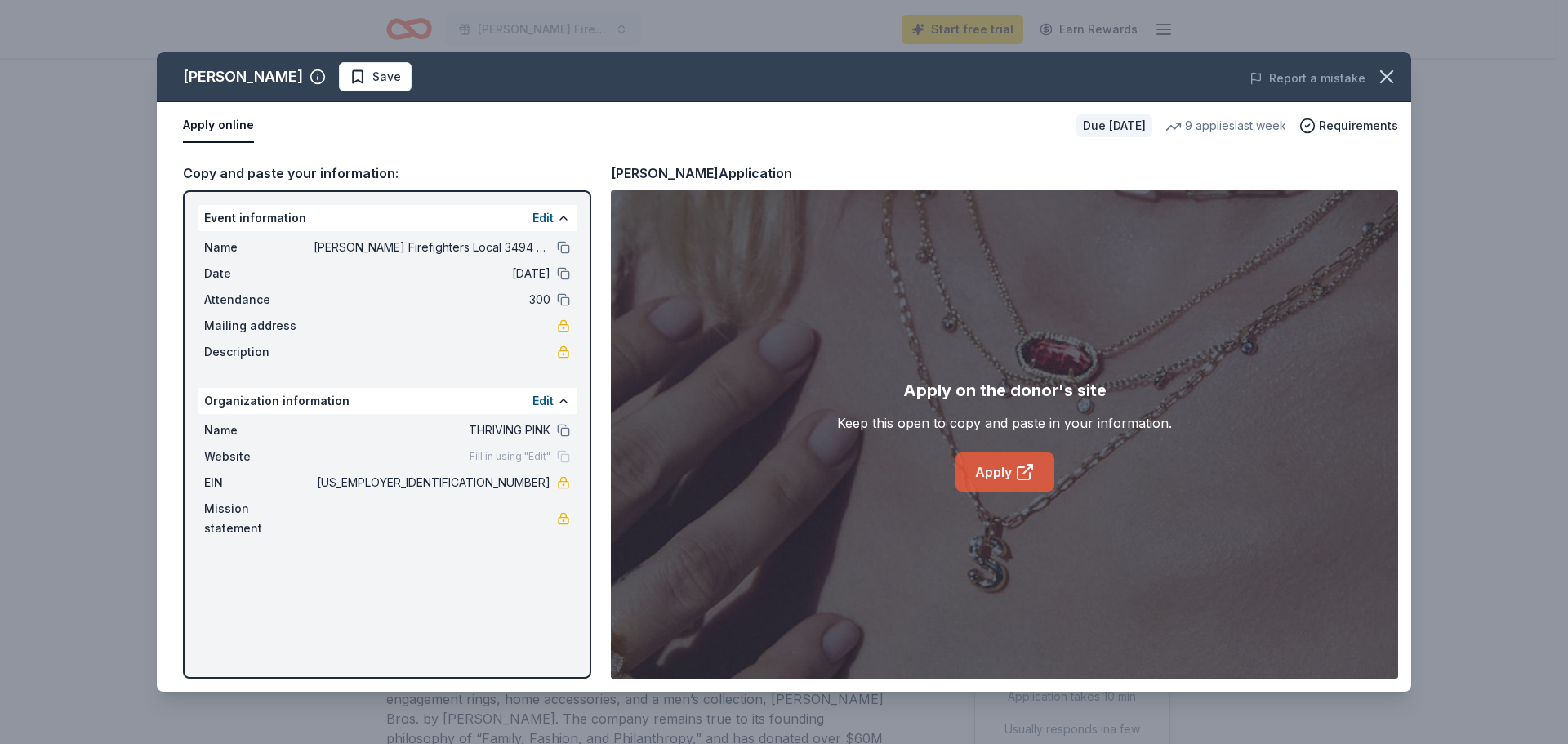
click at [1002, 472] on link "Apply" at bounding box center [1005, 472] width 98 height 40
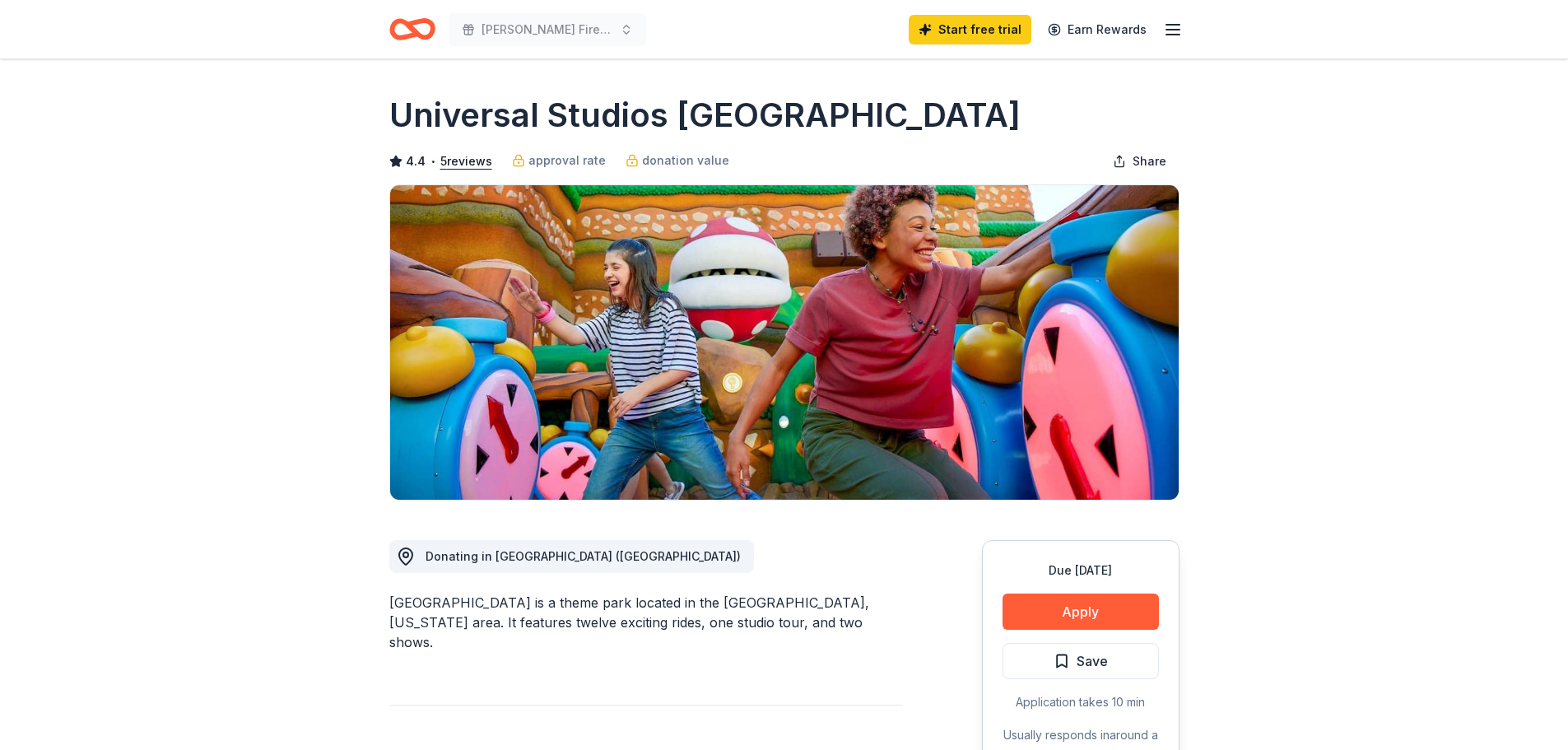
scroll to position [204, 0]
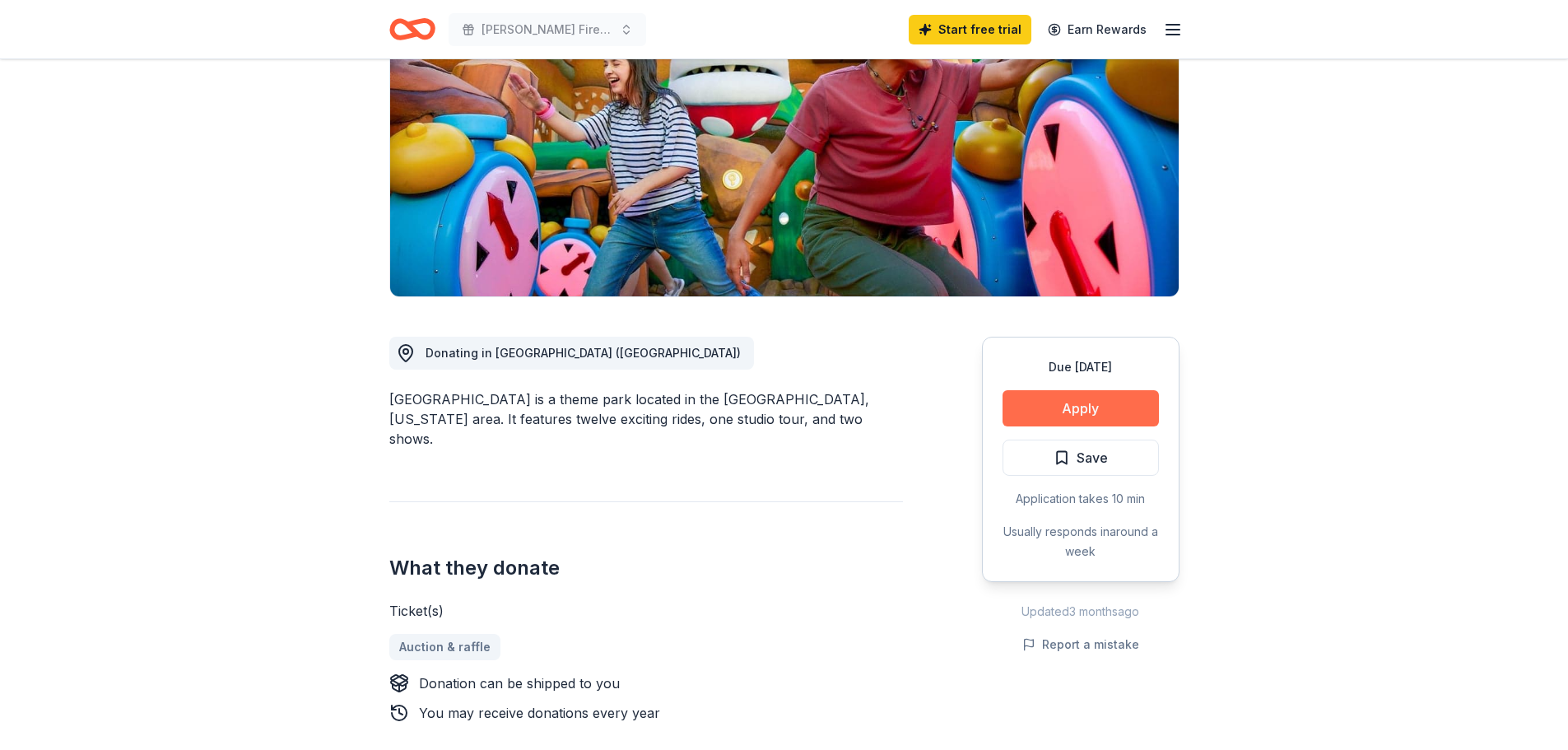
click at [1071, 404] on button "Apply" at bounding box center [1080, 408] width 157 height 36
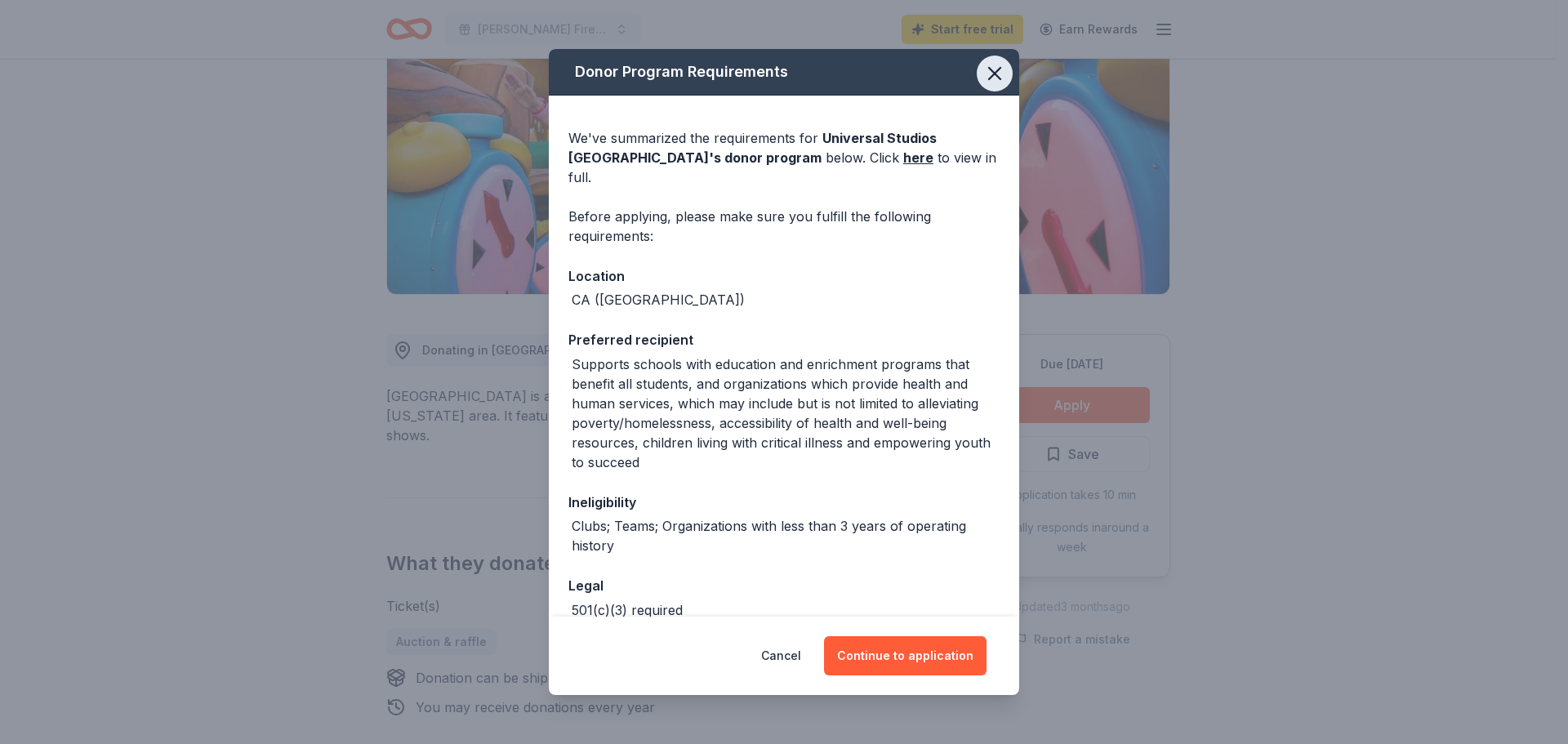
click at [989, 73] on icon "button" at bounding box center [994, 73] width 11 height 11
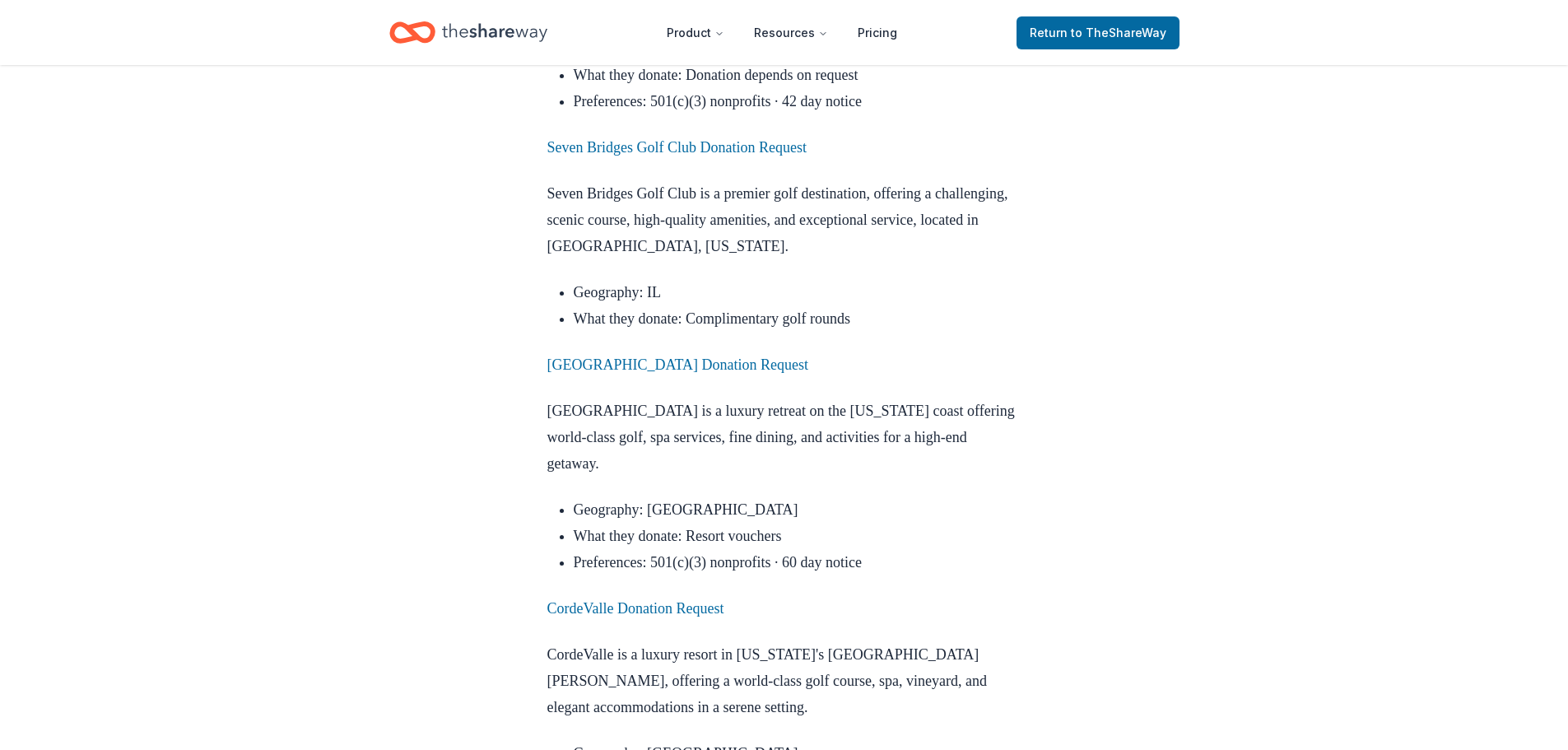
scroll to position [4916, 0]
